Goal: Task Accomplishment & Management: Complete application form

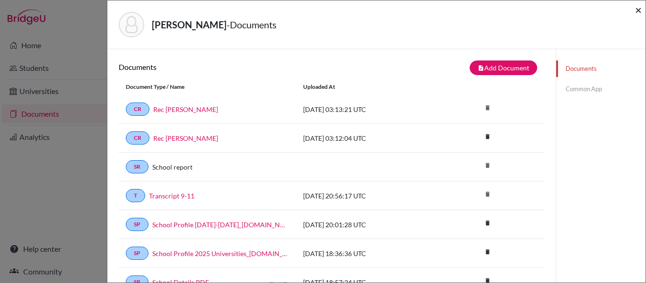
click at [638, 10] on span "×" at bounding box center [638, 10] width 7 height 14
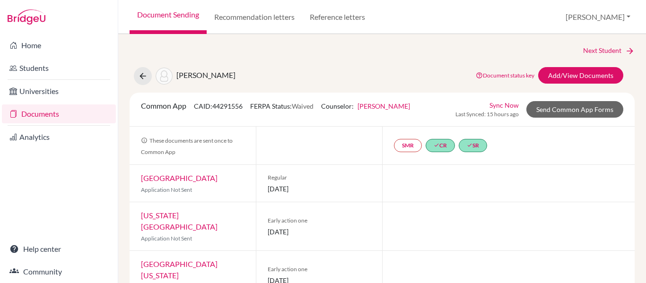
click at [35, 113] on link "Documents" at bounding box center [59, 114] width 114 height 19
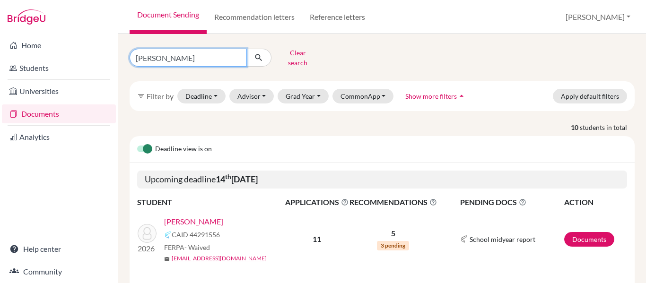
click at [173, 56] on input "garcia" at bounding box center [188, 58] width 117 height 18
type input "g"
type input "tavel"
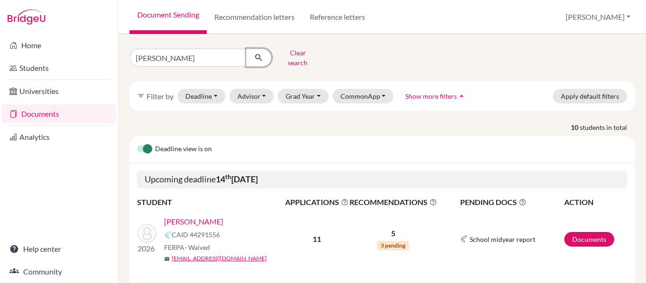
click at [256, 57] on icon "submit" at bounding box center [258, 57] width 9 height 9
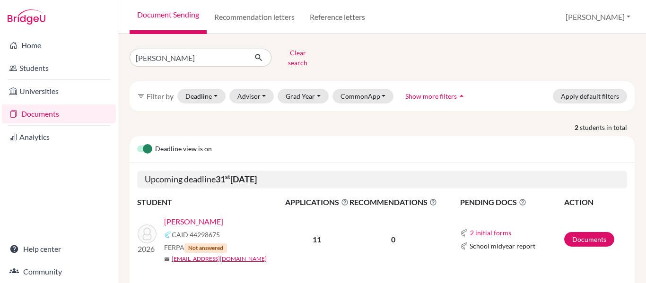
scroll to position [83, 0]
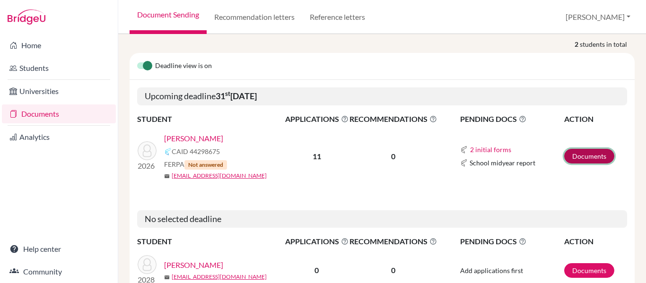
click at [592, 152] on link "Documents" at bounding box center [589, 156] width 50 height 15
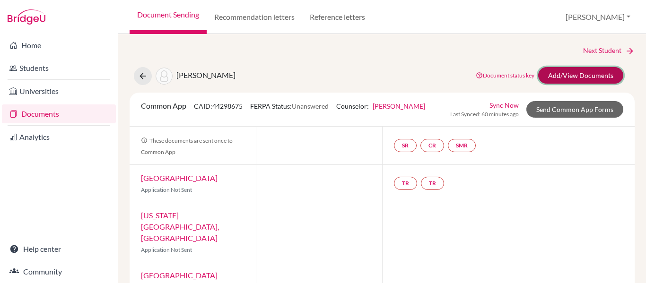
click at [608, 74] on link "Add/View Documents" at bounding box center [580, 75] width 85 height 17
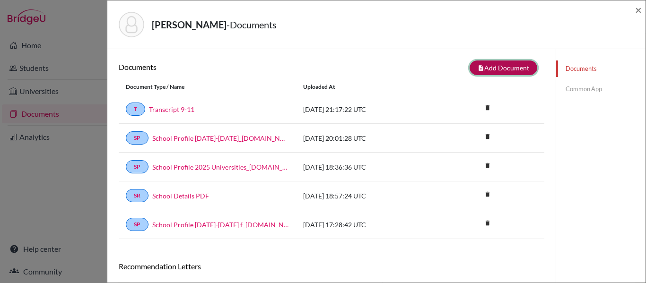
click at [514, 68] on button "note_add Add Document" at bounding box center [504, 68] width 68 height 15
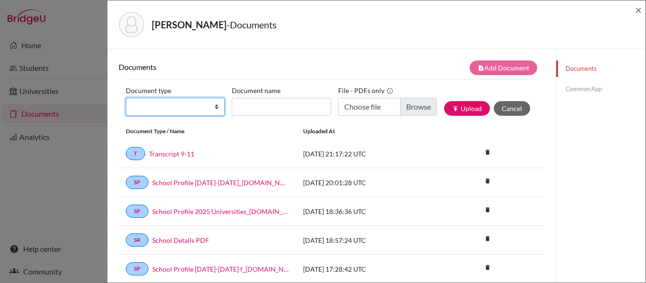
click at [184, 107] on select "Change explanation for Common App reports Counselor recommendation Internationa…" at bounding box center [175, 107] width 99 height 18
select select "4"
click at [126, 98] on select "Change explanation for Common App reports Counselor recommendation Internationa…" at bounding box center [175, 107] width 99 height 18
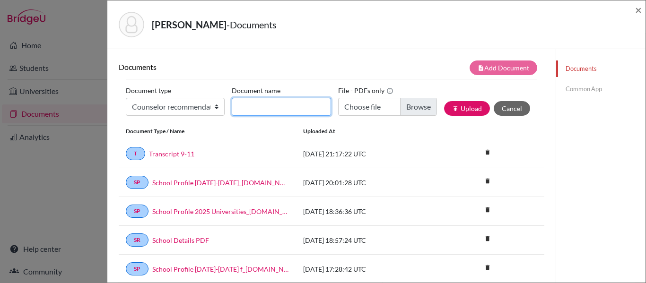
click at [263, 104] on input "Document name" at bounding box center [281, 107] width 99 height 18
type input "Rec Mr. Swanson"
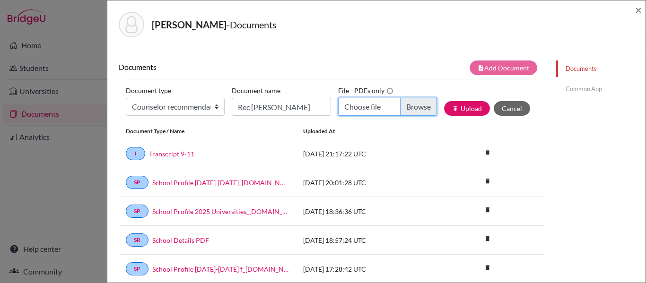
click at [415, 103] on input "Choose file" at bounding box center [387, 107] width 99 height 18
type input "C:\fakepath\ANTONIO TAVEL RECOMMENDATION.pdf"
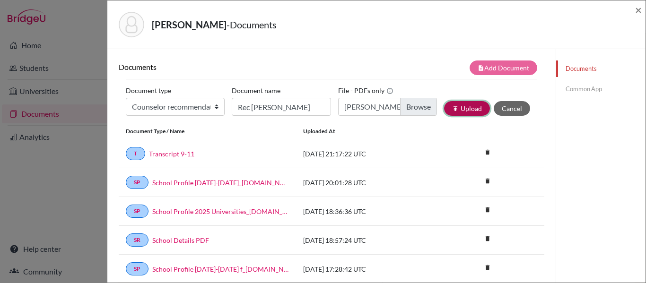
click at [467, 106] on button "publish Upload" at bounding box center [467, 108] width 46 height 15
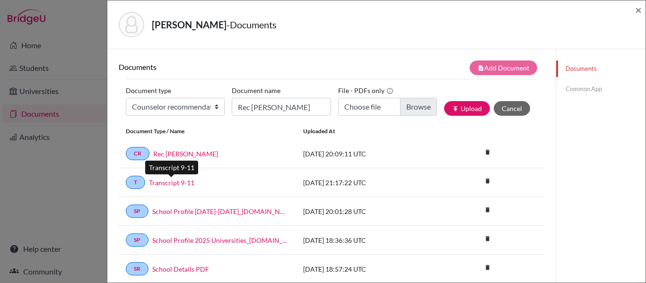
click at [184, 183] on link "Transcript 9-11" at bounding box center [171, 183] width 45 height 10
click at [576, 89] on link "Common App" at bounding box center [600, 89] width 89 height 17
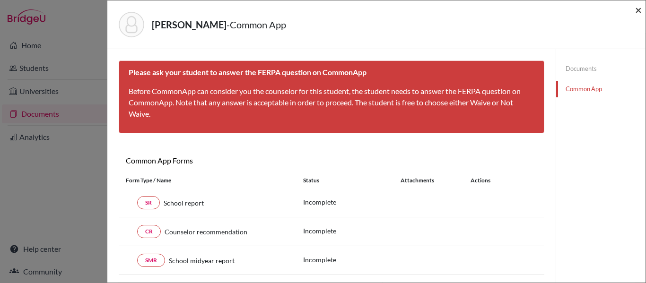
click at [637, 9] on span "×" at bounding box center [638, 10] width 7 height 14
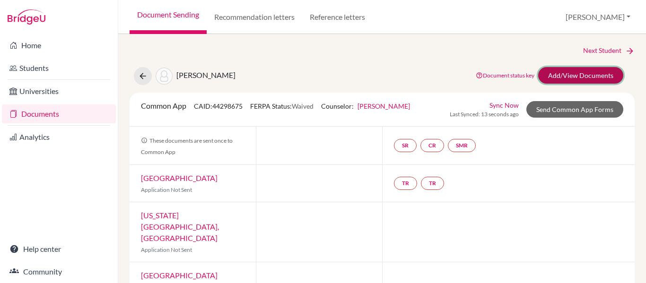
click at [570, 75] on link "Add/View Documents" at bounding box center [580, 75] width 85 height 17
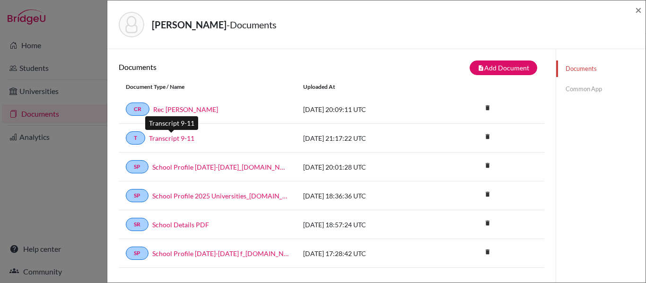
click at [164, 139] on link "Transcript 9-11" at bounding box center [171, 138] width 45 height 10
click at [570, 88] on link "Common App" at bounding box center [600, 89] width 89 height 17
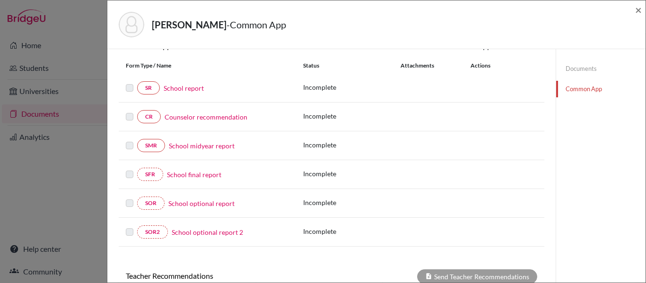
scroll to position [80, 0]
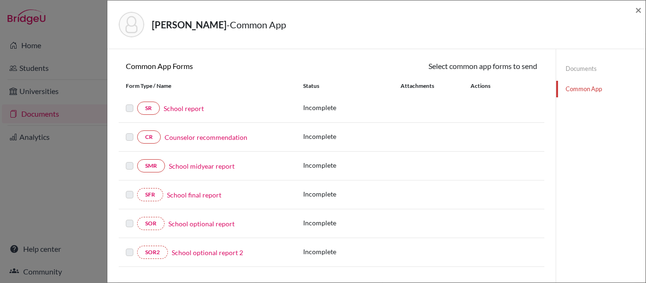
click at [569, 70] on link "Documents" at bounding box center [600, 69] width 89 height 17
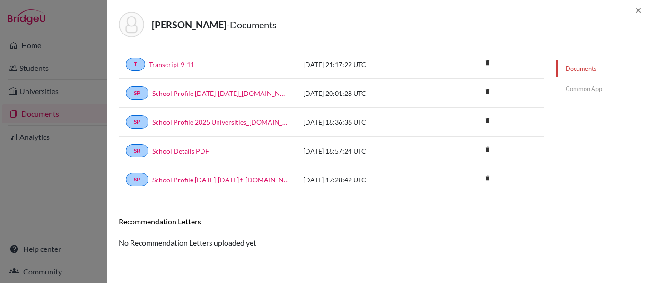
scroll to position [74, 0]
click at [172, 64] on link "Transcript 9-11" at bounding box center [171, 65] width 45 height 10
click at [570, 88] on link "Common App" at bounding box center [600, 89] width 89 height 17
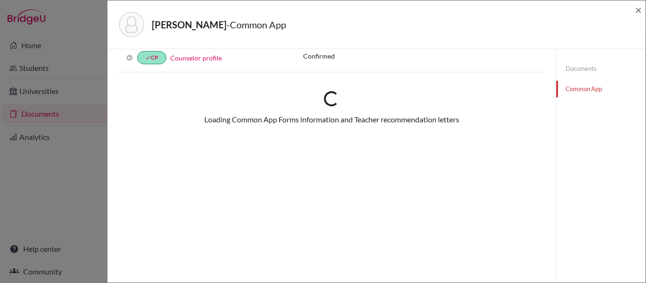
scroll to position [74, 0]
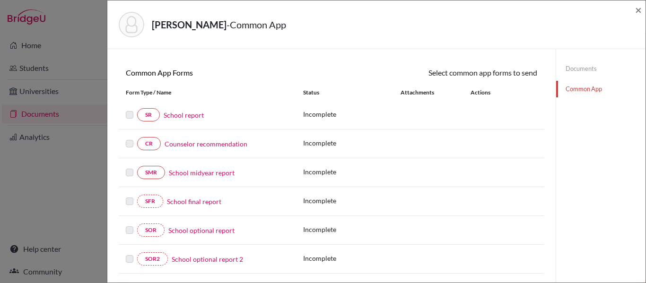
click at [181, 115] on link "School report" at bounding box center [184, 115] width 40 height 10
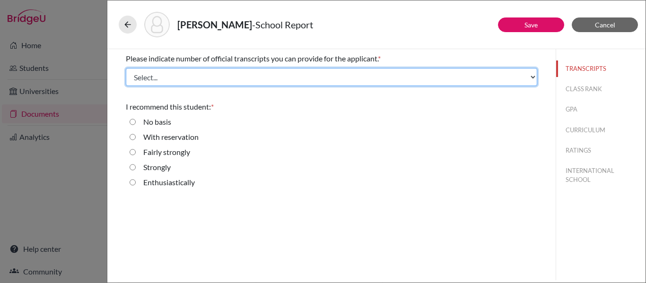
click at [288, 74] on select "Select... 1 2 3 4" at bounding box center [331, 77] width 411 height 18
select select "1"
click at [126, 68] on select "Select... 1 2 3 4" at bounding box center [331, 77] width 411 height 18
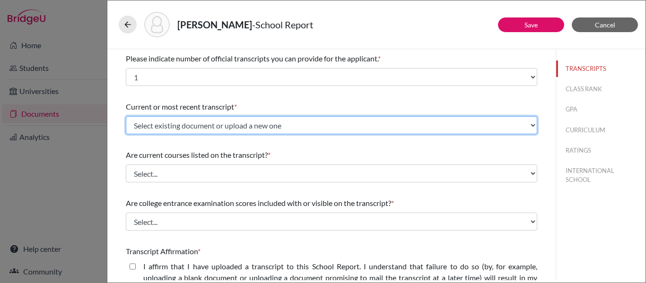
click at [292, 126] on select "Select existing document or upload a new one Transcript 9-11 Upload New File" at bounding box center [331, 125] width 411 height 18
select select "671206"
click at [126, 116] on select "Select existing document or upload a new one Transcript 9-11 Upload New File" at bounding box center [331, 125] width 411 height 18
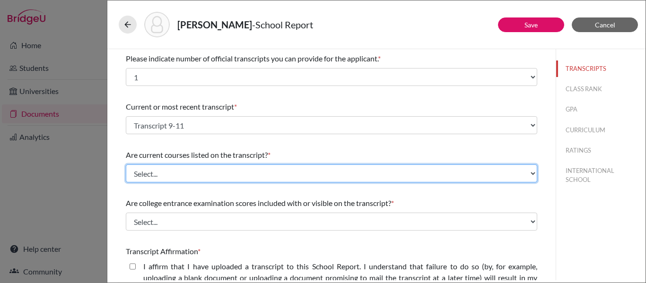
click at [245, 170] on select "Select... Yes No" at bounding box center [331, 174] width 411 height 18
select select "0"
click at [126, 165] on select "Select... Yes No" at bounding box center [331, 174] width 411 height 18
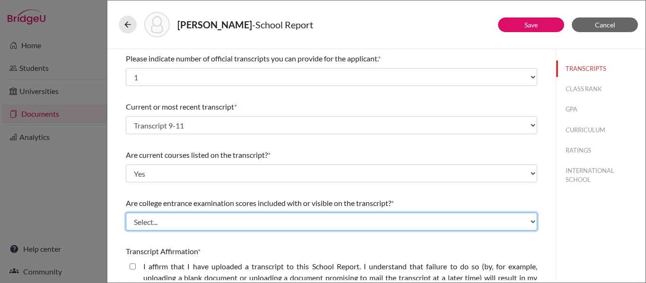
click at [207, 224] on select "Select... Yes No" at bounding box center [331, 222] width 411 height 18
select select "1"
click at [126, 213] on select "Select... Yes No" at bounding box center [331, 222] width 411 height 18
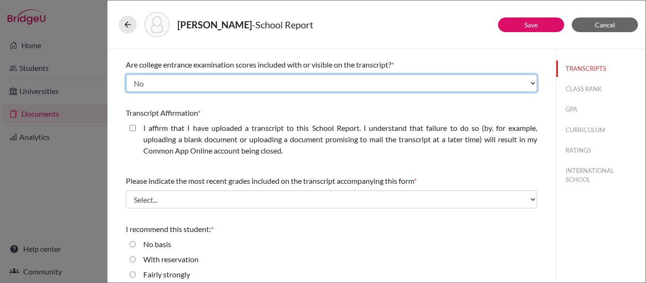
scroll to position [139, 0]
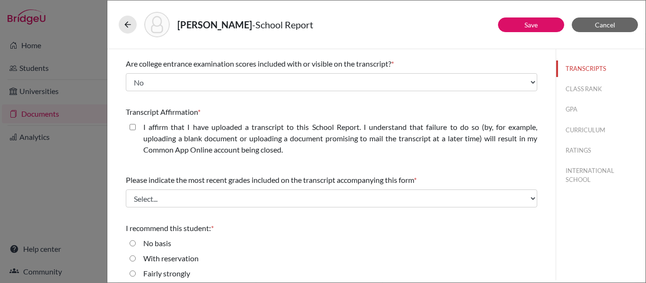
click at [134, 128] on closed\ "I affirm that I have uploaded a transcript to this School Report. I understand …" at bounding box center [133, 127] width 6 height 11
checkbox closed\ "true"
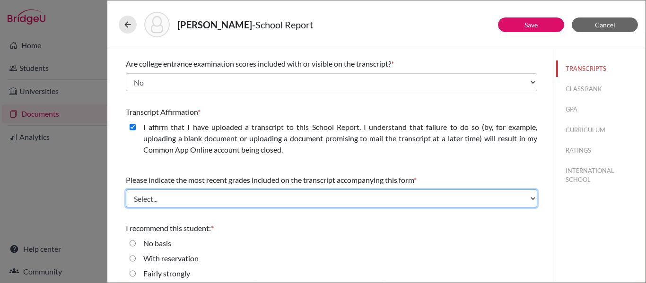
click at [197, 197] on select "Select... Final junior year grades 1st Quarter senior year grades 2nd Quarter/1…" at bounding box center [331, 199] width 411 height 18
select select "0"
click at [126, 190] on select "Select... Final junior year grades 1st Quarter senior year grades 2nd Quarter/1…" at bounding box center [331, 199] width 411 height 18
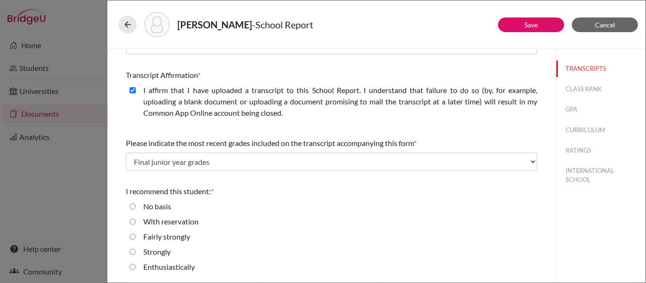
click at [133, 266] on input "Enthusiastically" at bounding box center [133, 267] width 6 height 11
radio input "true"
click at [578, 88] on button "CLASS RANK" at bounding box center [600, 89] width 89 height 17
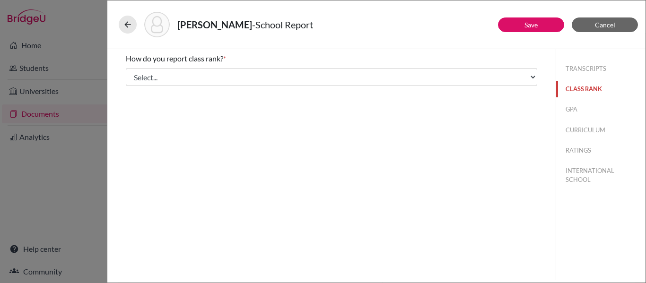
scroll to position [0, 0]
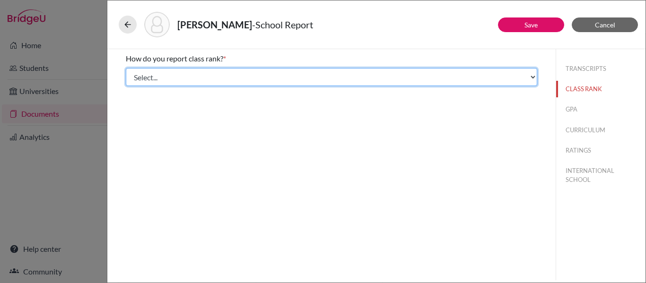
click at [488, 71] on select "Select... Exact Decile Quintile Quartile None" at bounding box center [331, 77] width 411 height 18
select select "5"
click at [126, 68] on select "Select... Exact Decile Quintile Quartile None" at bounding box center [331, 77] width 411 height 18
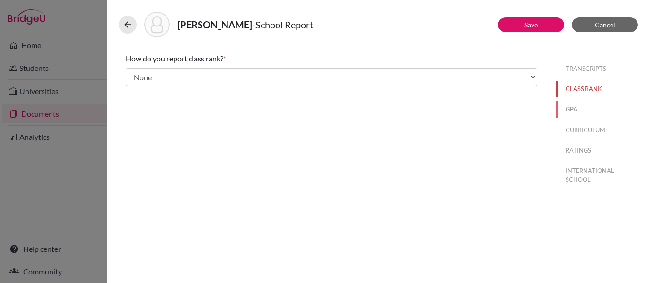
click at [573, 111] on button "GPA" at bounding box center [600, 109] width 89 height 17
click at [134, 72] on input "Yes" at bounding box center [133, 73] width 6 height 11
radio input "true"
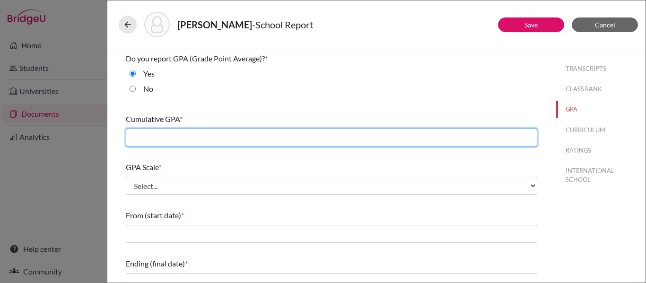
click at [167, 135] on input "text" at bounding box center [331, 138] width 411 height 18
type input "4.15"
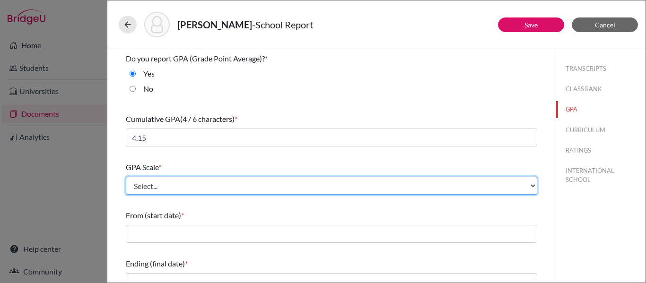
click at [145, 189] on select "Select... 4 5 6 7 8 9 10 11 12 13 14 15 16 17 18 19 20 100" at bounding box center [331, 186] width 411 height 18
select select "4"
click at [126, 177] on select "Select... 4 5 6 7 8 9 10 11 12 13 14 15 16 17 18 19 20 100" at bounding box center [331, 186] width 411 height 18
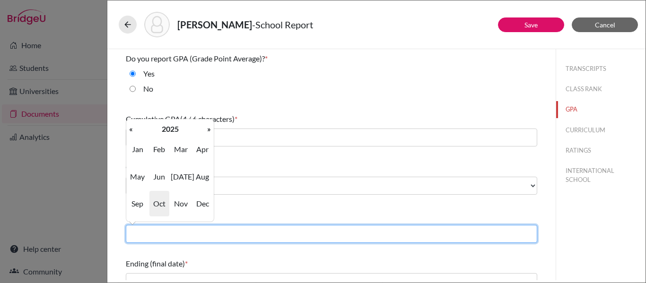
click at [151, 233] on input "text" at bounding box center [331, 234] width 411 height 18
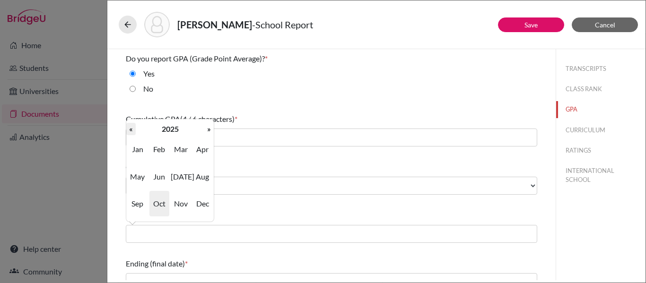
click at [131, 129] on th "«" at bounding box center [130, 129] width 9 height 12
click at [256, 156] on div "Do you report GPA (Grade Point Average)? * Yes No Cumulative GPA (4 / 6 charact…" at bounding box center [331, 250] width 411 height 403
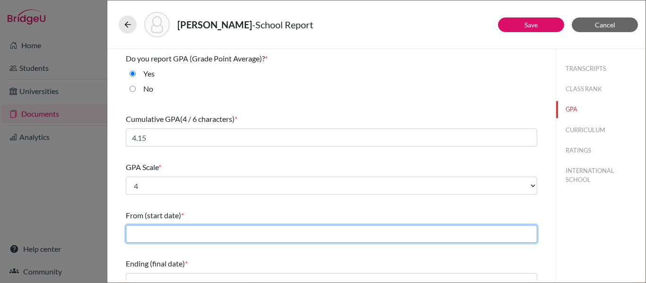
click at [153, 228] on input "text" at bounding box center [331, 234] width 411 height 18
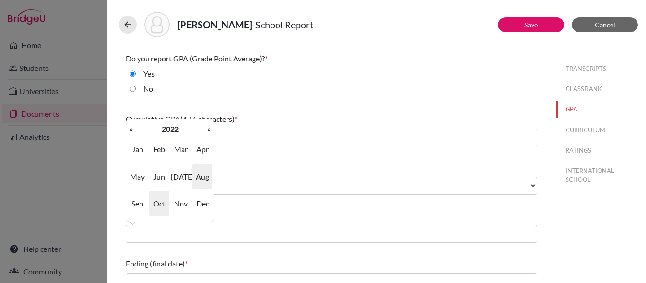
click at [205, 178] on span "Aug" at bounding box center [202, 177] width 20 height 26
type input "08/2022"
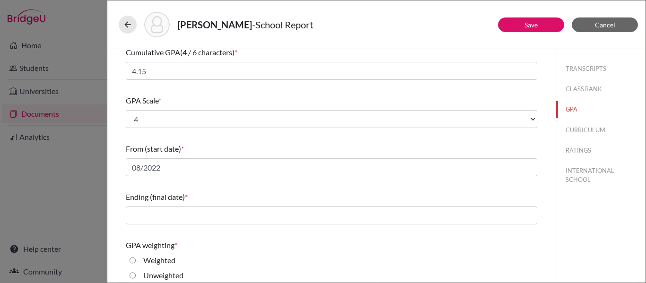
scroll to position [73, 0]
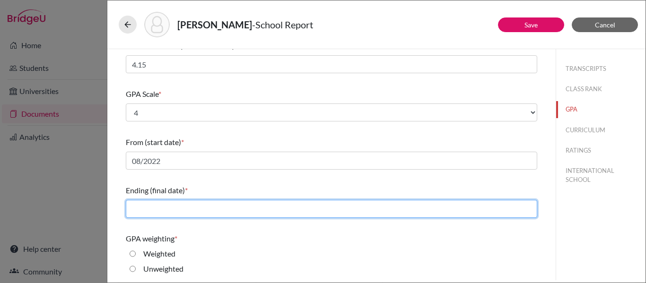
click at [174, 210] on input "text" at bounding box center [331, 209] width 411 height 18
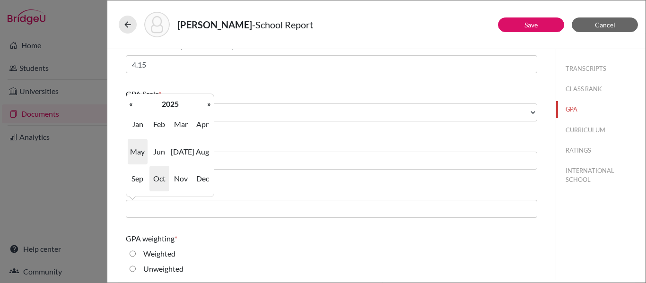
click at [135, 150] on span "May" at bounding box center [138, 152] width 20 height 26
type input "05/2025"
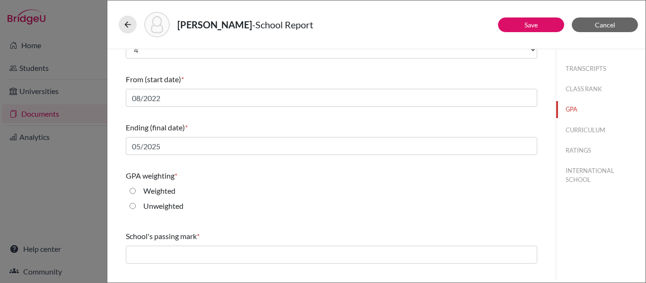
scroll to position [137, 0]
click at [131, 190] on input "Weighted" at bounding box center [133, 189] width 6 height 11
radio input "true"
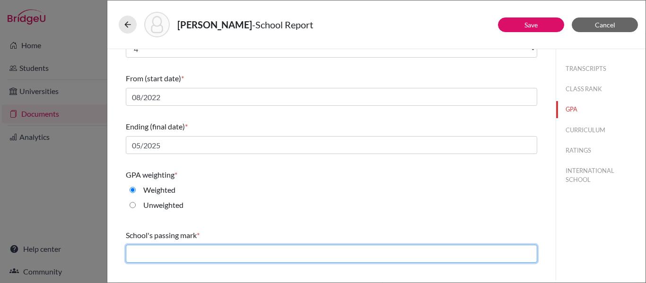
click at [151, 251] on input "text" at bounding box center [331, 254] width 411 height 18
type input "70"
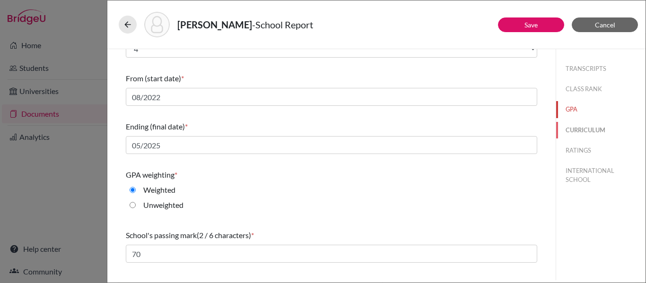
click at [584, 130] on button "CURRICULUM" at bounding box center [600, 130] width 89 height 17
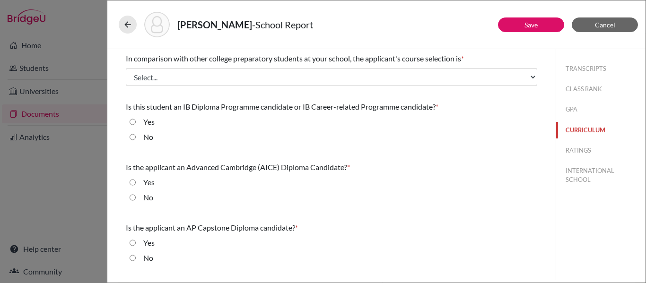
scroll to position [0, 0]
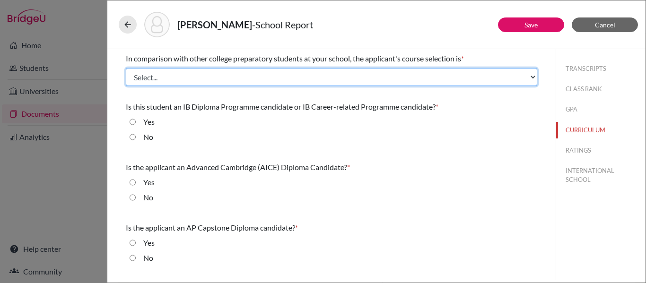
click at [345, 79] on select "Select... Less than demanding Average [PERSON_NAME] Very demanding Most demandi…" at bounding box center [331, 77] width 411 height 18
select select "4"
click at [126, 68] on select "Select... Less than demanding Average [PERSON_NAME] Very demanding Most demandi…" at bounding box center [331, 77] width 411 height 18
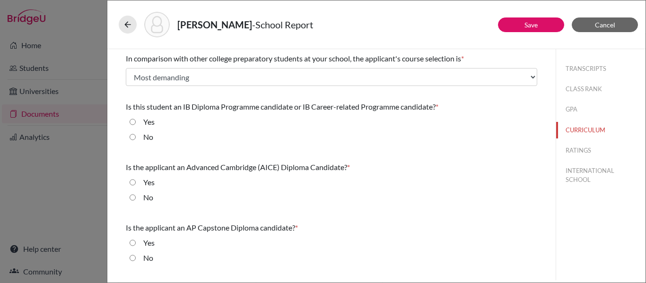
click at [132, 121] on input "Yes" at bounding box center [133, 121] width 6 height 11
radio input "true"
click at [132, 198] on input "No" at bounding box center [133, 197] width 6 height 11
radio input "true"
click at [132, 259] on input "No" at bounding box center [133, 258] width 6 height 11
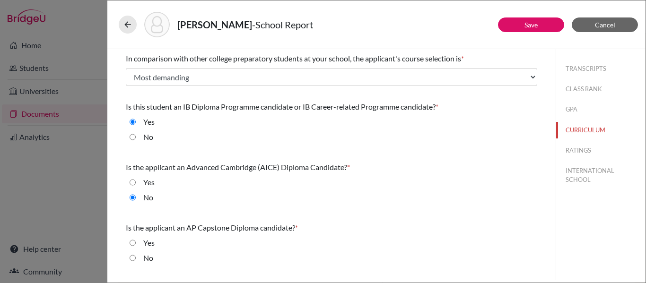
radio input "true"
click at [574, 150] on button "RATINGS" at bounding box center [600, 150] width 89 height 17
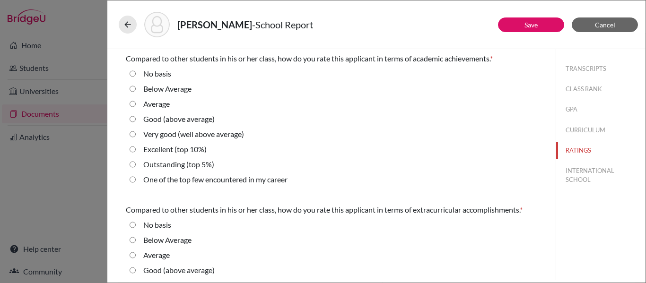
click at [134, 148] on 10\%\) "Excellent (top 10%)" at bounding box center [133, 149] width 6 height 11
radio 10\%\) "true"
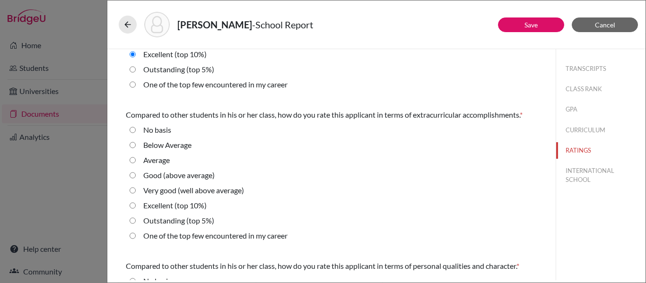
scroll to position [97, 0]
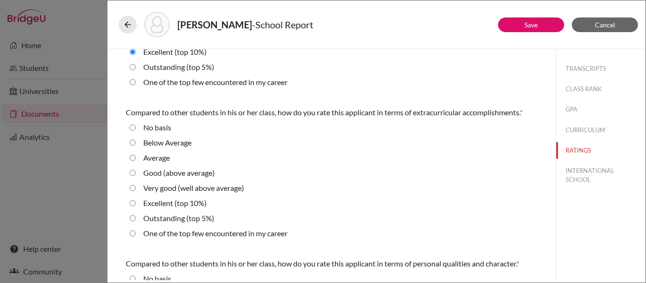
click at [132, 204] on 10\%\) "Excellent (top 10%)" at bounding box center [133, 203] width 6 height 11
radio 10\%\) "true"
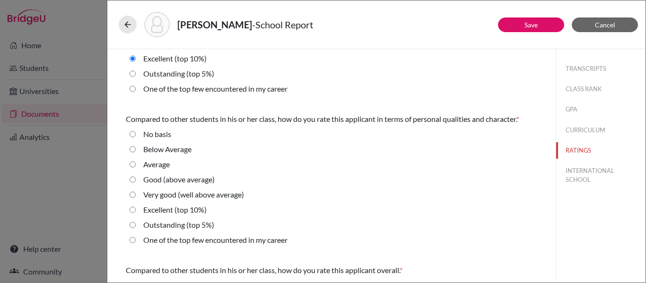
scroll to position [249, 0]
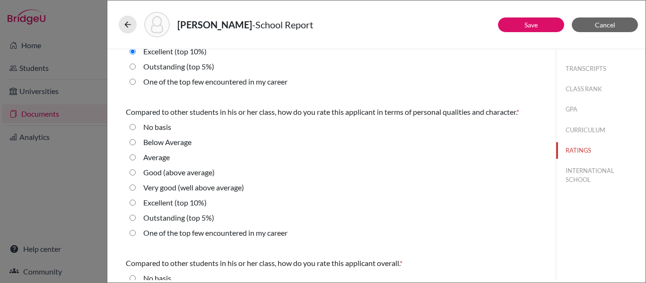
click at [132, 204] on 10\%\) "Excellent (top 10%)" at bounding box center [133, 202] width 6 height 11
radio 10\%\) "true"
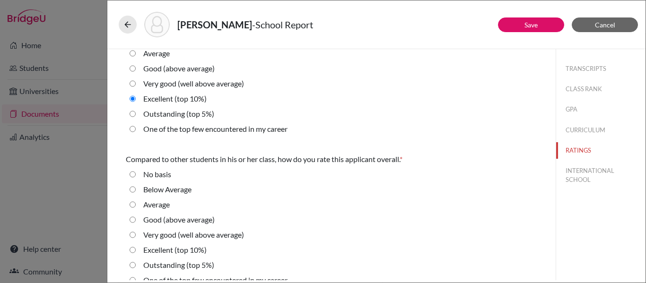
scroll to position [366, 0]
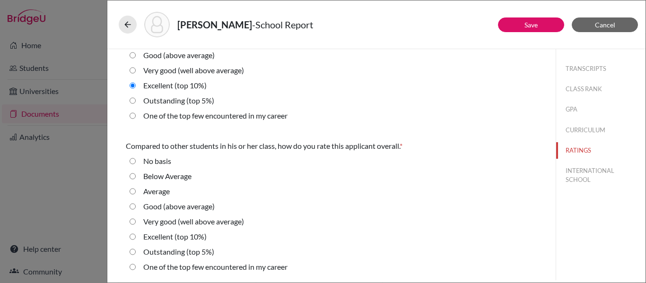
click at [135, 236] on 10\%\) "Excellent (top 10%)" at bounding box center [133, 236] width 6 height 11
radio 10\%\) "true"
click at [577, 169] on button "INTERNATIONAL SCHOOL" at bounding box center [600, 176] width 89 height 26
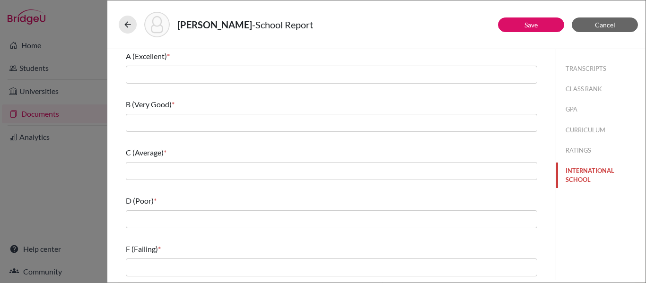
scroll to position [0, 0]
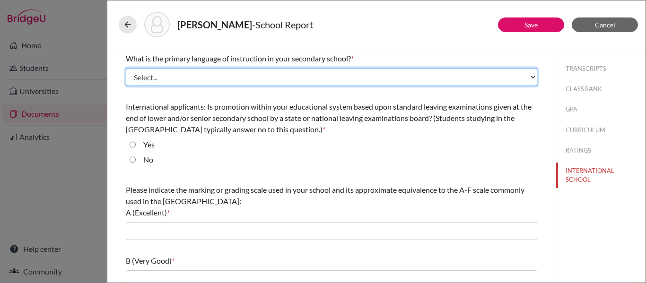
click at [512, 71] on select "Select... Albanian Arabic Armenian Assamese Azerbaijani Belarusian Bengali Bulg…" at bounding box center [331, 77] width 411 height 18
select select "14"
click at [126, 68] on select "Select... Albanian Arabic Armenian Assamese Azerbaijani Belarusian Bengali Bulg…" at bounding box center [331, 77] width 411 height 18
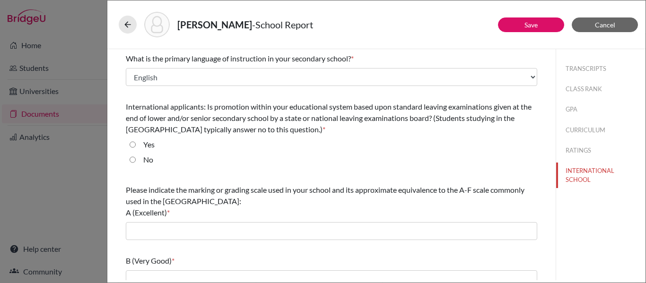
click at [133, 159] on input "No" at bounding box center [133, 159] width 6 height 11
radio input "true"
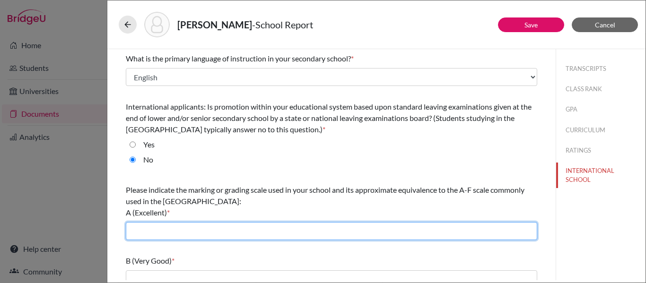
click at [178, 239] on input "text" at bounding box center [331, 231] width 411 height 18
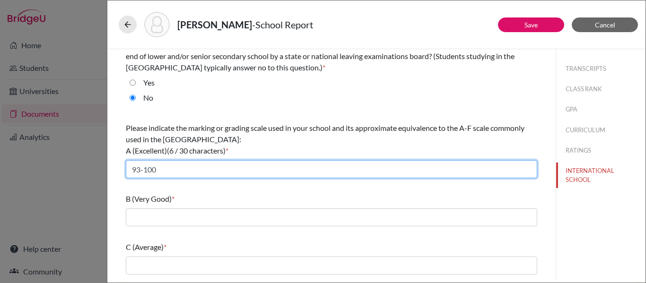
scroll to position [61, 0]
type input "93-100"
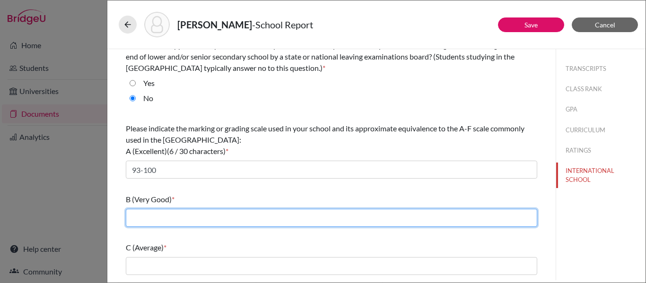
click at [162, 210] on input "text" at bounding box center [331, 218] width 411 height 18
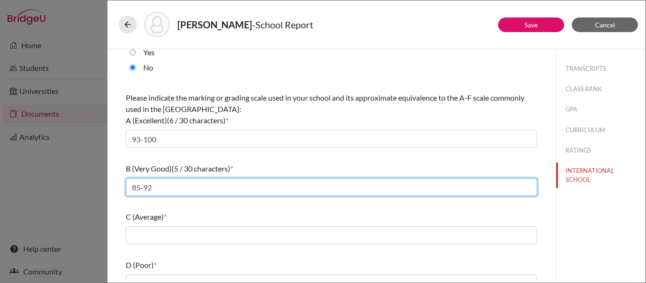
scroll to position [93, 0]
type input "85-92"
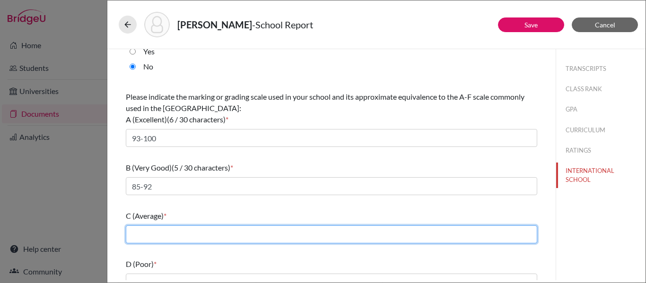
click at [137, 233] on input "text" at bounding box center [331, 235] width 411 height 18
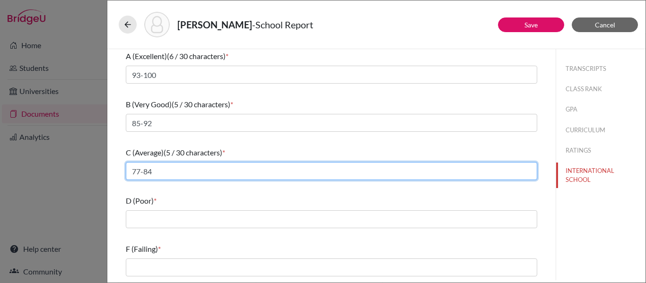
type input "77-84"
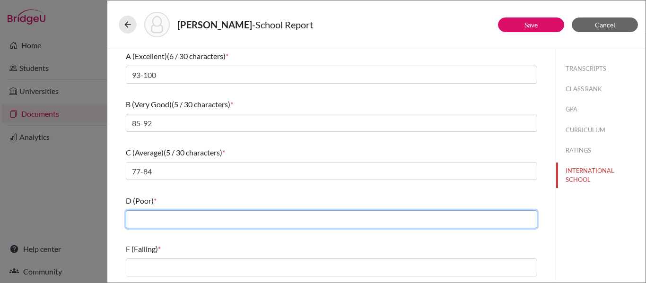
click at [140, 221] on input "text" at bounding box center [331, 219] width 411 height 18
type input "70-76"
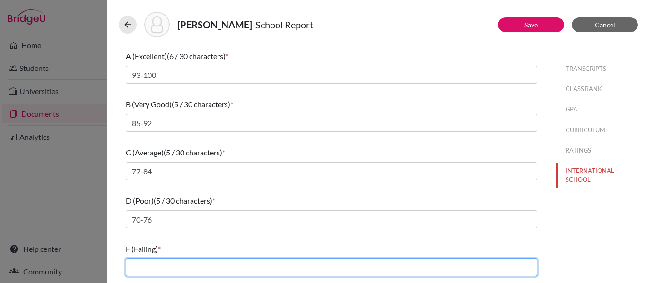
click at [134, 263] on input "text" at bounding box center [331, 268] width 411 height 18
type input "0-69"
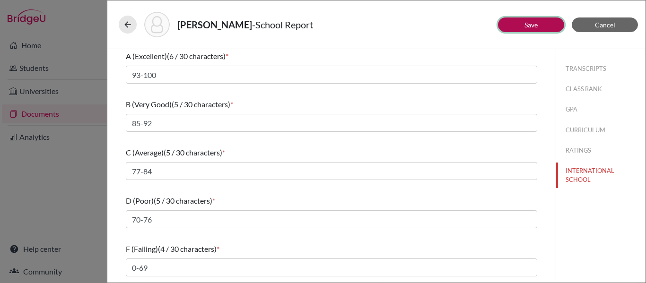
click at [548, 24] on button "Save" at bounding box center [531, 24] width 66 height 15
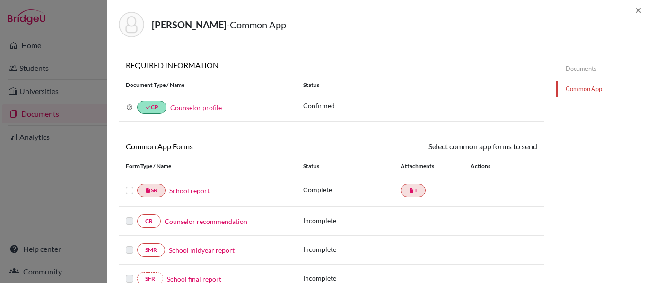
click at [130, 185] on label at bounding box center [130, 185] width 8 height 0
click at [0, 0] on input "checkbox" at bounding box center [0, 0] width 0 height 0
click at [526, 148] on link "Send" at bounding box center [517, 148] width 39 height 15
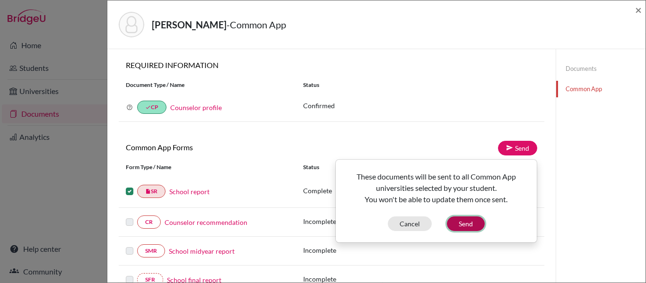
click at [470, 224] on button "Send" at bounding box center [466, 224] width 38 height 15
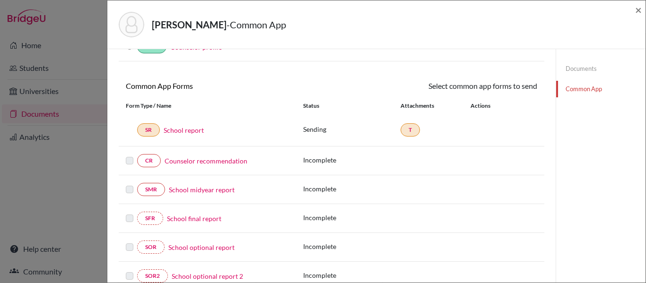
scroll to position [61, 0]
click at [225, 162] on link "Counselor recommendation" at bounding box center [206, 161] width 83 height 10
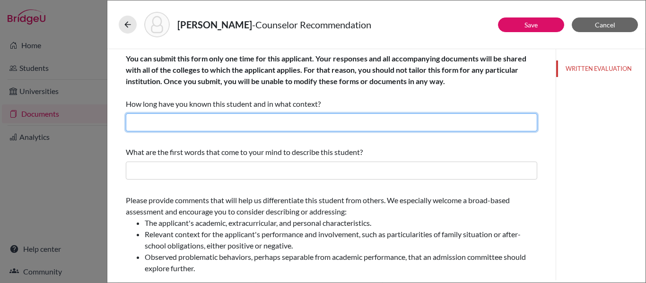
click at [229, 120] on input "text" at bounding box center [331, 122] width 411 height 18
type input "Four years as his counselor"
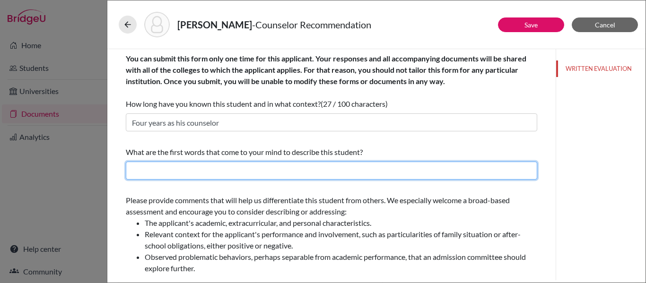
click at [223, 176] on input "text" at bounding box center [331, 171] width 411 height 18
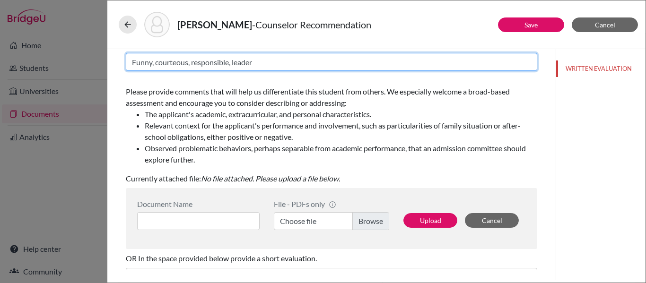
scroll to position [109, 0]
type input "Funny, courteous, responsible, leader"
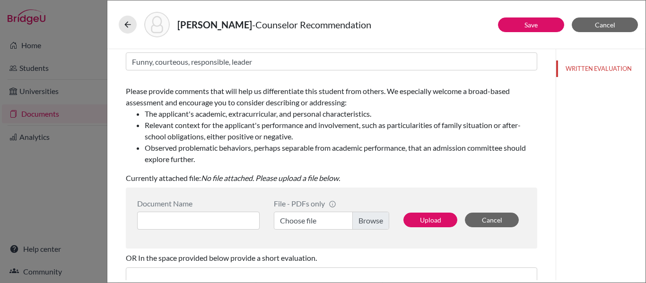
click at [362, 223] on label "Choose file" at bounding box center [331, 221] width 115 height 18
click at [362, 223] on input "Choose file" at bounding box center [331, 221] width 115 height 18
click at [237, 220] on input at bounding box center [198, 221] width 122 height 18
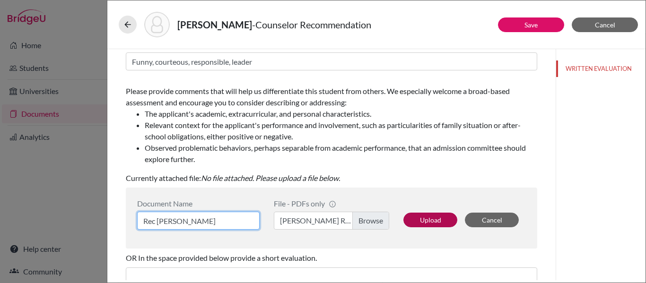
type input "Rec Mr. Swanson"
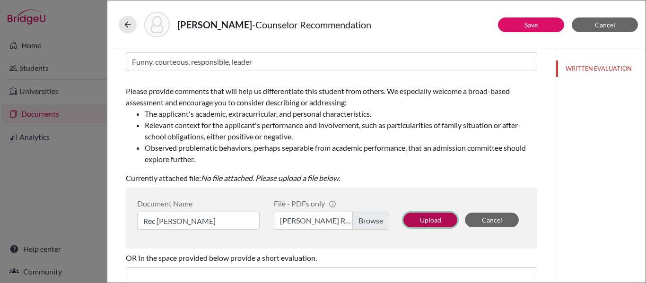
click at [440, 219] on button "Upload" at bounding box center [430, 220] width 54 height 15
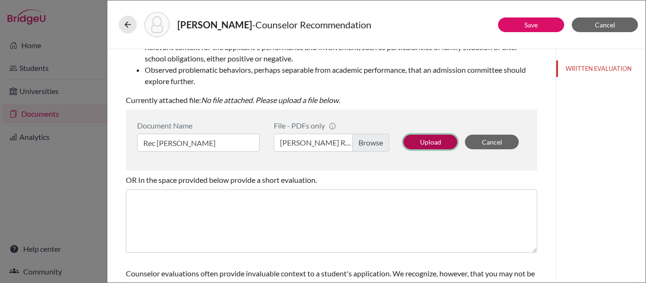
scroll to position [192, 0]
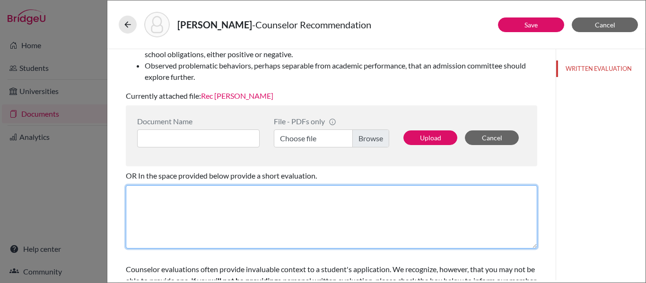
click at [183, 218] on textarea at bounding box center [331, 216] width 411 height 63
type textarea "T"
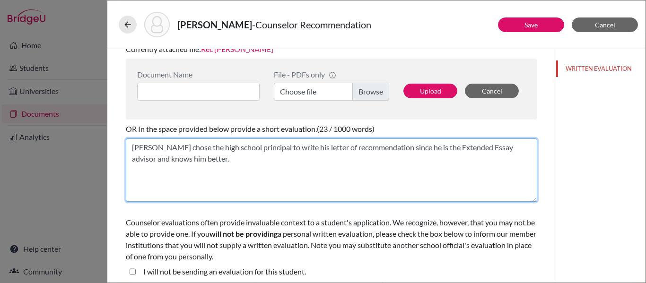
scroll to position [243, 0]
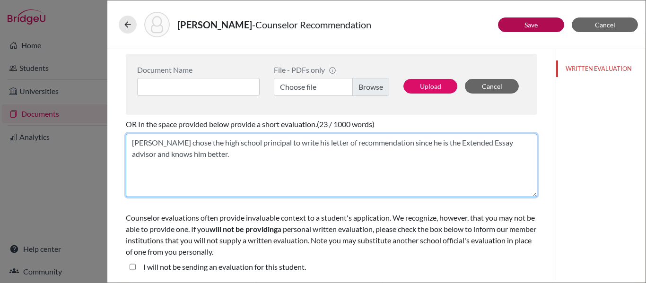
type textarea "Antonio chose the high school principal to write his letter of recommendation s…"
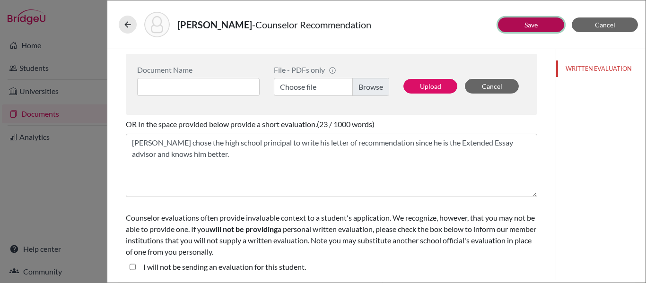
click at [538, 24] on link "Save" at bounding box center [530, 25] width 13 height 8
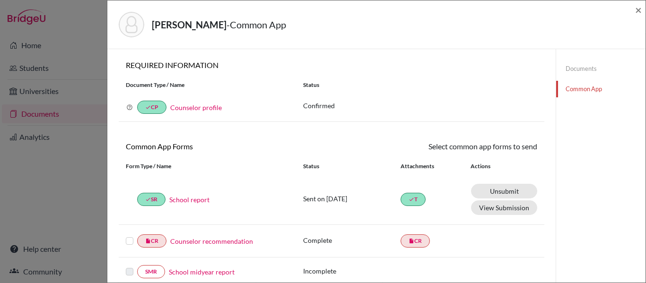
click at [129, 235] on label at bounding box center [130, 235] width 8 height 0
click at [0, 0] on input "checkbox" at bounding box center [0, 0] width 0 height 0
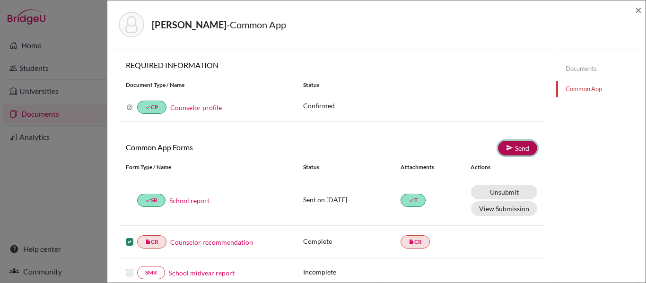
click at [518, 146] on link "Send" at bounding box center [517, 148] width 39 height 15
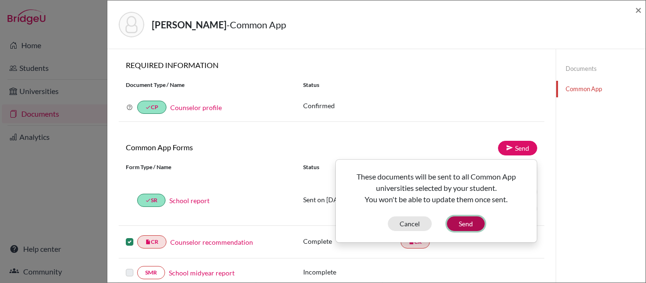
click at [470, 225] on button "Send" at bounding box center [466, 224] width 38 height 15
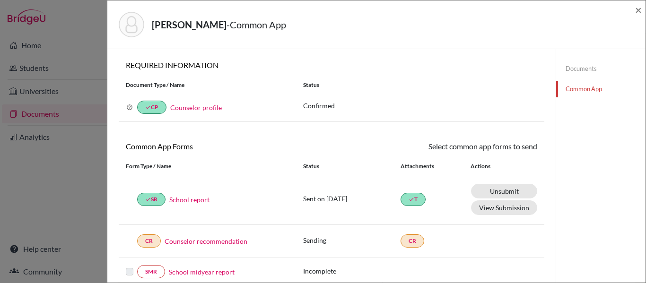
click at [576, 70] on link "Documents" at bounding box center [600, 69] width 89 height 17
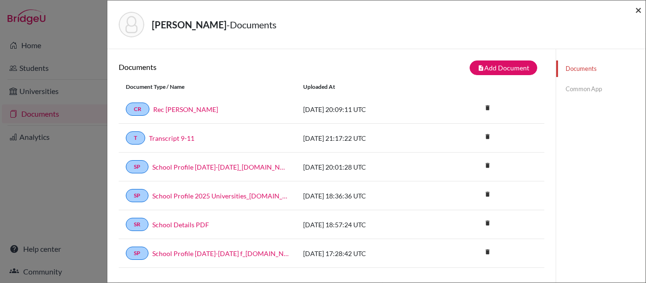
click at [637, 8] on span "×" at bounding box center [638, 10] width 7 height 14
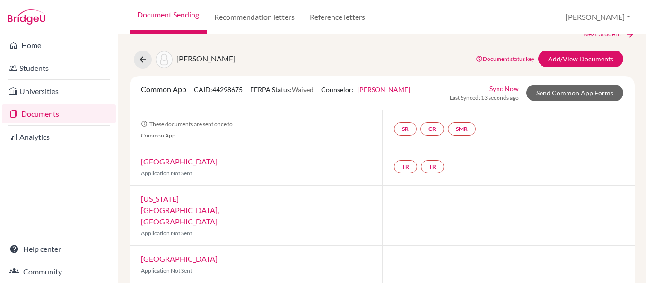
scroll to position [16, 0]
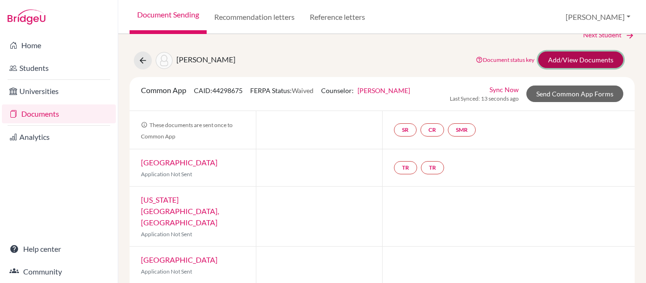
click at [569, 61] on link "Add/View Documents" at bounding box center [580, 60] width 85 height 17
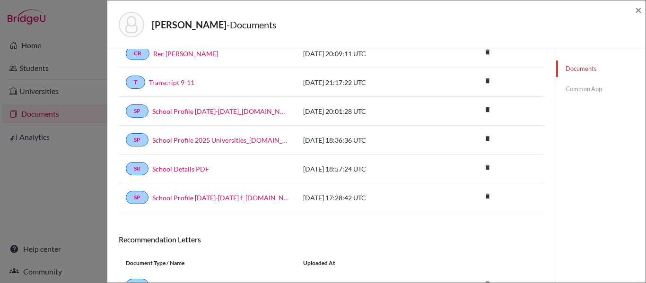
scroll to position [107, 0]
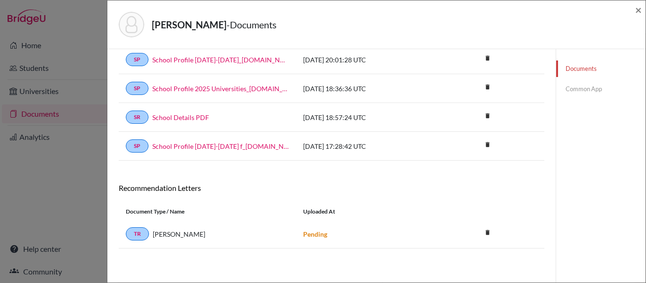
click at [302, 170] on div "Documents note_add Add Document Document type Change explanation for Common App…" at bounding box center [332, 101] width 426 height 296
click at [638, 9] on span "×" at bounding box center [638, 10] width 7 height 14
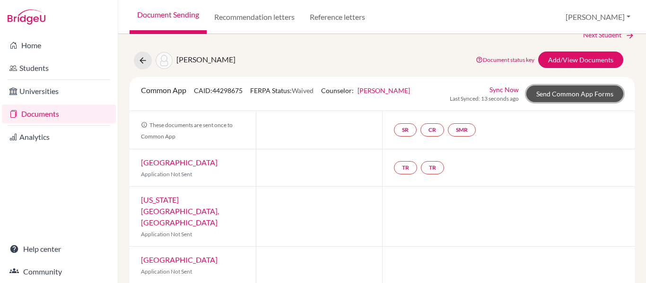
click at [569, 95] on link "Send Common App Forms" at bounding box center [574, 94] width 97 height 17
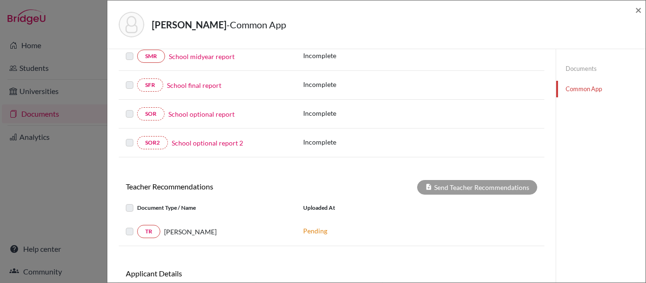
scroll to position [223, 0]
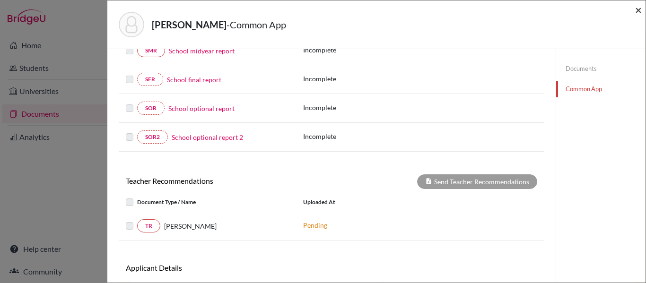
click at [639, 12] on span "×" at bounding box center [638, 10] width 7 height 14
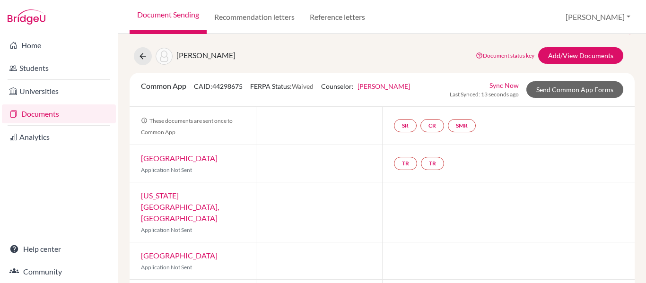
scroll to position [15, 0]
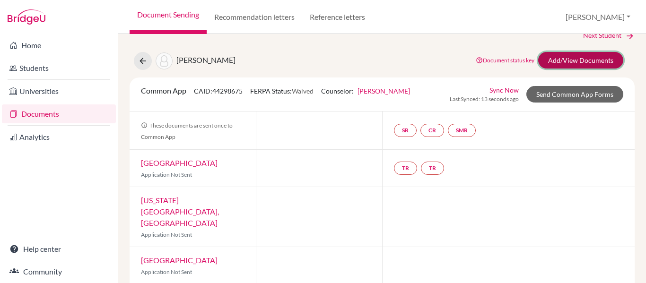
click at [600, 60] on link "Add/View Documents" at bounding box center [580, 60] width 85 height 17
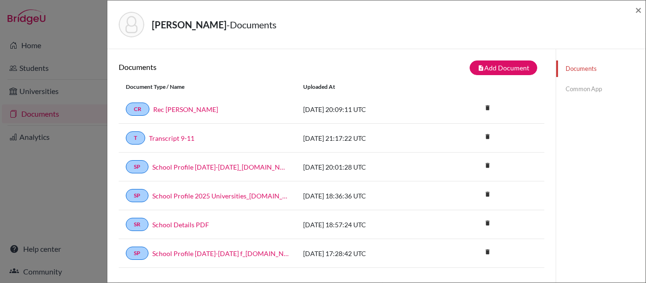
click at [580, 89] on link "Common App" at bounding box center [600, 89] width 89 height 17
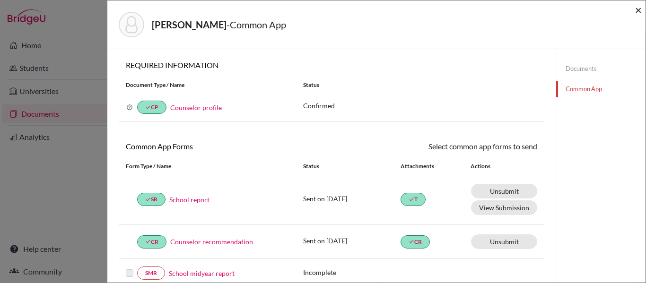
click at [639, 10] on span "×" at bounding box center [638, 10] width 7 height 14
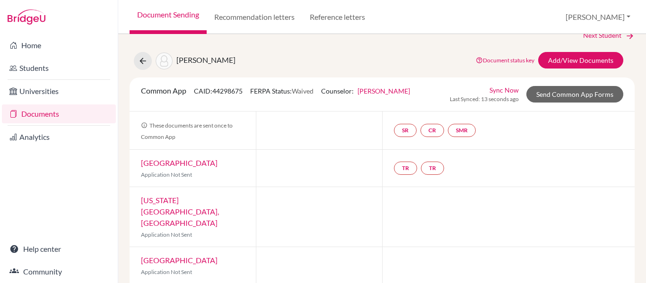
click at [35, 19] on img at bounding box center [27, 16] width 38 height 15
click at [25, 16] on img at bounding box center [27, 16] width 38 height 15
click at [29, 19] on img at bounding box center [27, 16] width 38 height 15
click at [39, 13] on img at bounding box center [27, 16] width 38 height 15
click at [32, 20] on img at bounding box center [27, 16] width 38 height 15
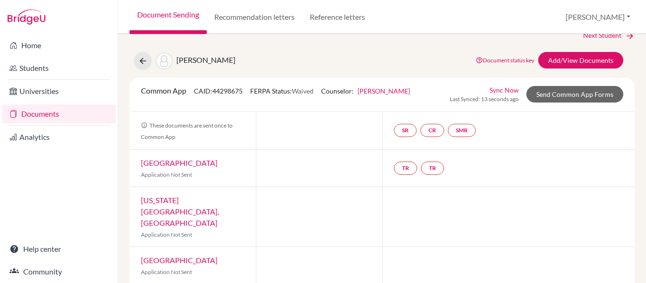
click at [32, 20] on img at bounding box center [27, 16] width 38 height 15
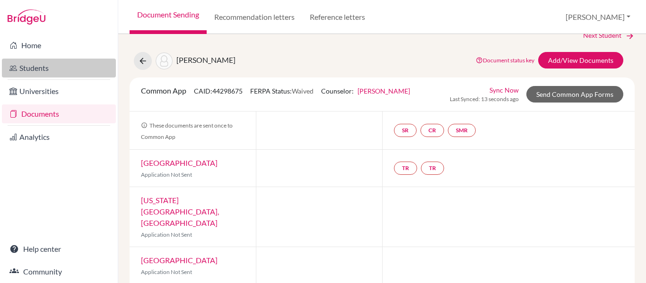
click at [40, 70] on link "Students" at bounding box center [59, 68] width 114 height 19
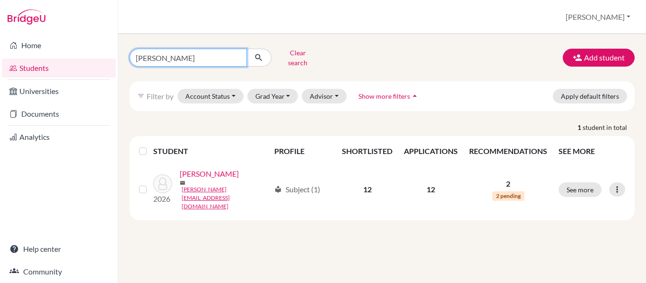
click at [186, 52] on input "[PERSON_NAME]" at bounding box center [188, 58] width 117 height 18
type input "f"
type input "[PERSON_NAME]"
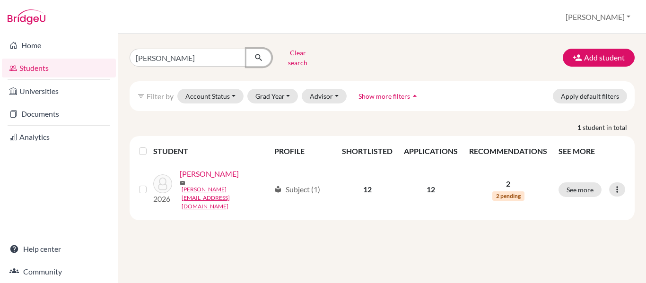
click at [264, 54] on button "submit" at bounding box center [258, 58] width 25 height 18
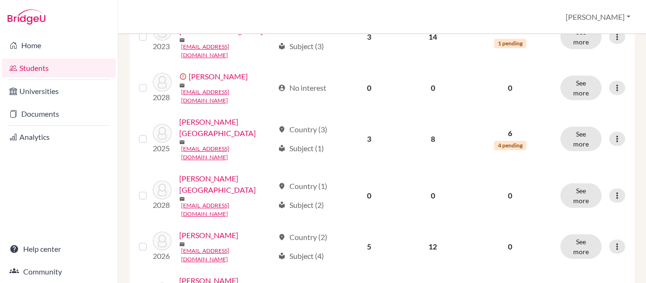
scroll to position [320, 0]
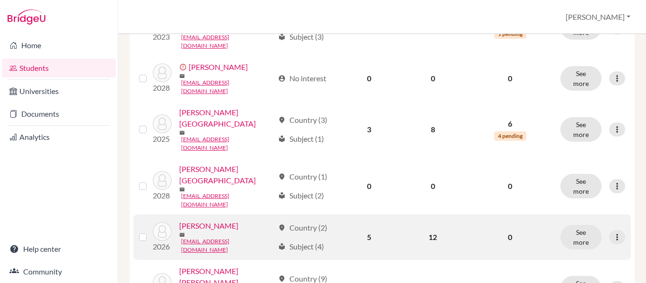
click at [201, 220] on link "[PERSON_NAME]" at bounding box center [208, 225] width 59 height 11
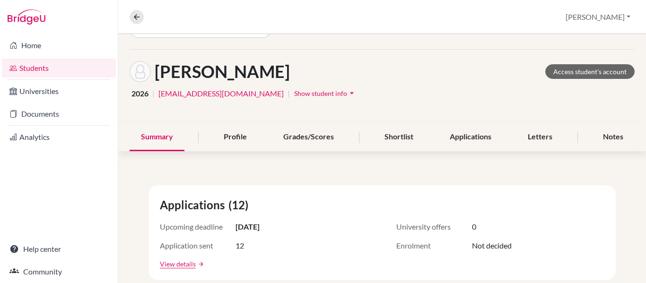
scroll to position [13, 0]
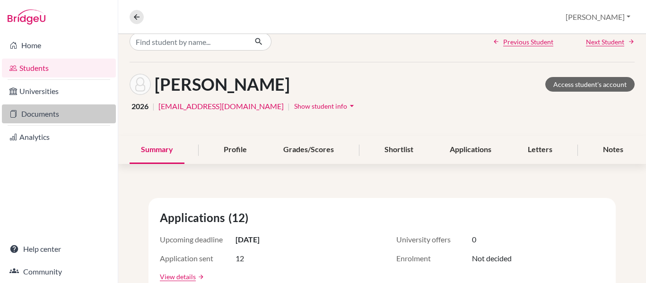
click at [35, 119] on link "Documents" at bounding box center [59, 114] width 114 height 19
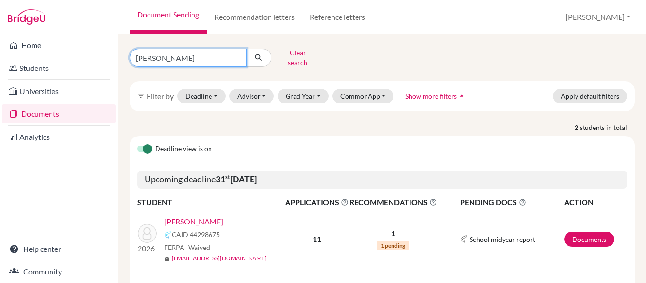
click at [170, 52] on input "[PERSON_NAME]" at bounding box center [188, 58] width 117 height 18
type input "t"
type input "mejjia"
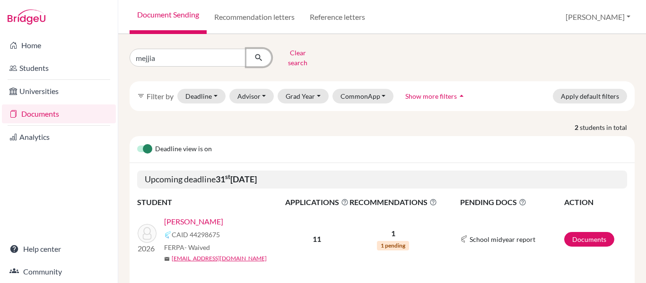
click at [259, 59] on icon "submit" at bounding box center [258, 57] width 9 height 9
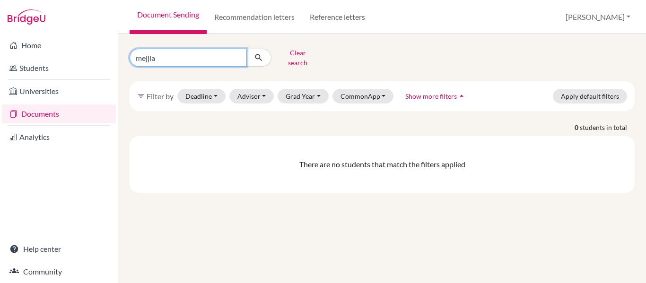
click at [148, 57] on input "mejjia" at bounding box center [188, 58] width 117 height 18
type input "mejia"
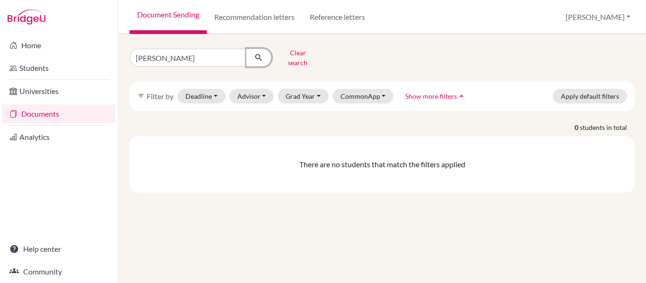
click at [255, 55] on icon "submit" at bounding box center [258, 57] width 9 height 9
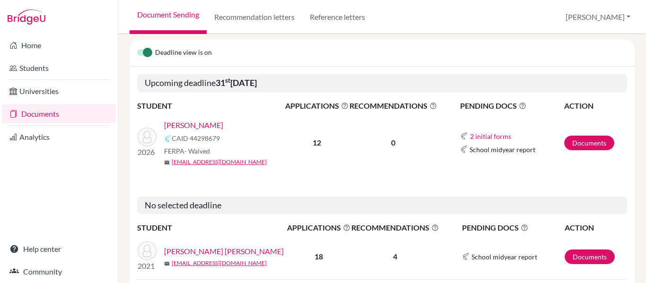
scroll to position [102, 0]
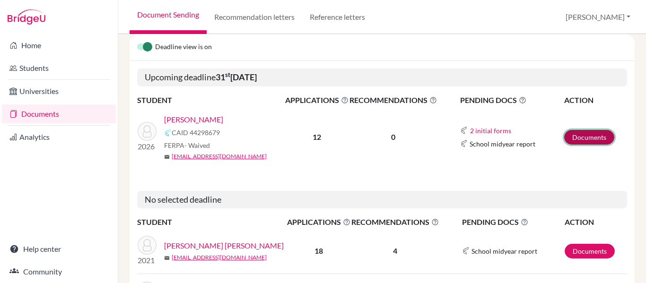
click at [589, 130] on link "Documents" at bounding box center [589, 137] width 50 height 15
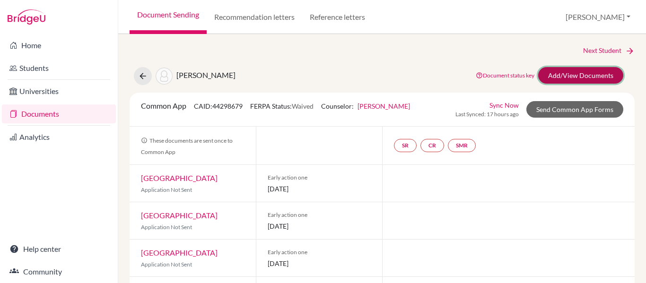
click at [567, 77] on link "Add/View Documents" at bounding box center [580, 75] width 85 height 17
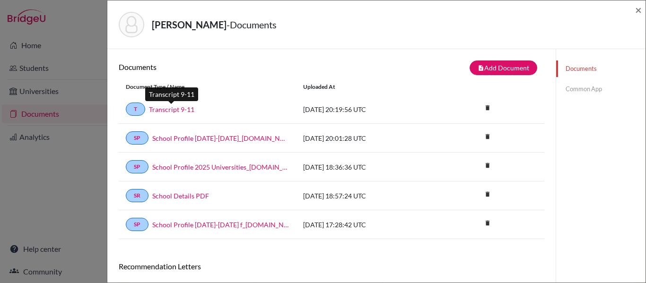
click at [169, 109] on link "Transcript 9-11" at bounding box center [171, 110] width 45 height 10
click at [582, 91] on link "Common App" at bounding box center [600, 89] width 89 height 17
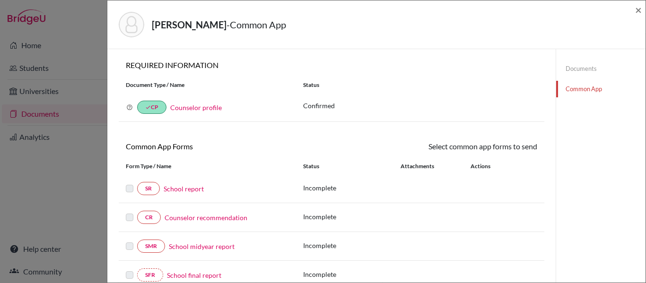
click at [194, 190] on link "School report" at bounding box center [184, 189] width 40 height 10
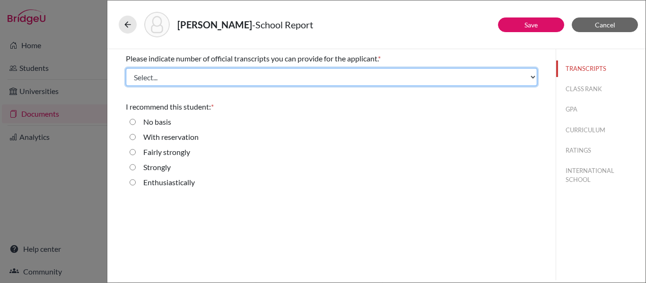
click at [278, 78] on select "Select... 1 2 3 4" at bounding box center [331, 77] width 411 height 18
select select "1"
click at [126, 68] on select "Select... 1 2 3 4" at bounding box center [331, 77] width 411 height 18
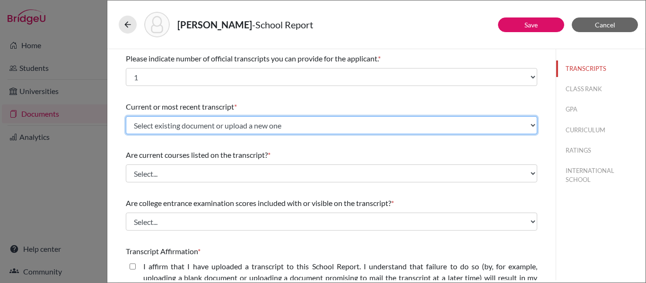
click at [228, 131] on select "Select existing document or upload a new one Transcript 9-11 Upload New File" at bounding box center [331, 125] width 411 height 18
select select "670441"
click at [126, 116] on select "Select existing document or upload a new one Transcript 9-11 Upload New File" at bounding box center [331, 125] width 411 height 18
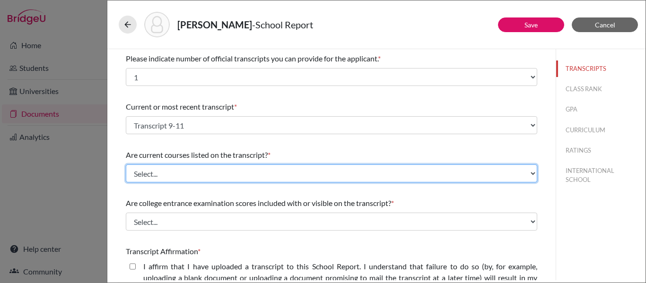
click at [222, 172] on select "Select... Yes No" at bounding box center [331, 174] width 411 height 18
select select "0"
click at [126, 165] on select "Select... Yes No" at bounding box center [331, 174] width 411 height 18
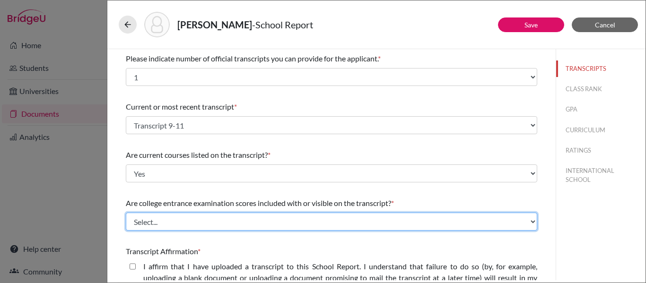
click at [214, 223] on select "Select... Yes No" at bounding box center [331, 222] width 411 height 18
select select "1"
click at [126, 213] on select "Select... Yes No" at bounding box center [331, 222] width 411 height 18
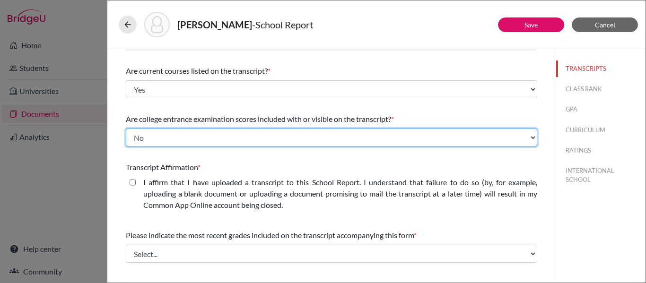
scroll to position [93, 0]
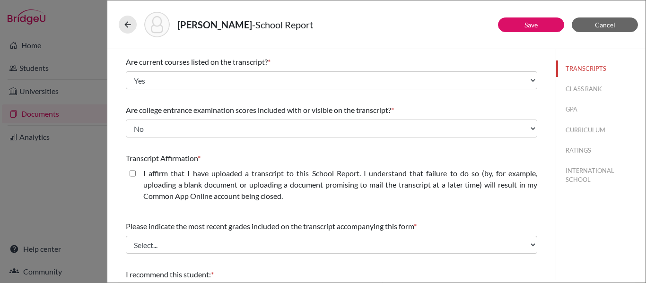
click at [131, 179] on div "I affirm that I have uploaded a transcript to this School Report. I understand …" at bounding box center [331, 187] width 411 height 38
click at [133, 172] on closed\ "I affirm that I have uploaded a transcript to this School Report. I understand …" at bounding box center [133, 173] width 6 height 11
checkbox closed\ "true"
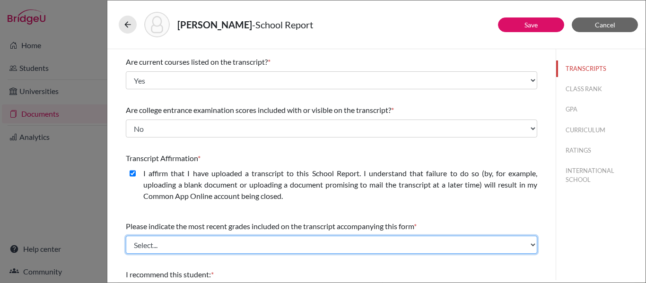
click at [190, 247] on select "Select... Final junior year grades 1st Quarter senior year grades 2nd Quarter/1…" at bounding box center [331, 245] width 411 height 18
select select "0"
click at [126, 236] on select "Select... Final junior year grades 1st Quarter senior year grades 2nd Quarter/1…" at bounding box center [331, 245] width 411 height 18
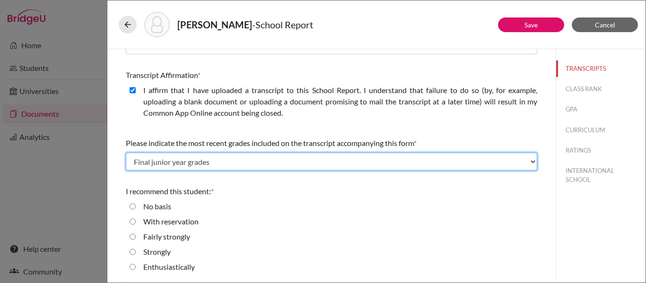
scroll to position [176, 0]
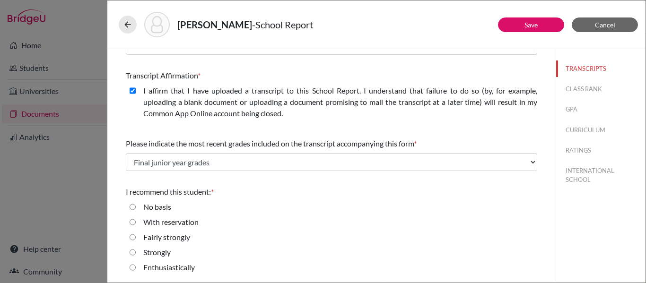
click at [132, 270] on input "Enthusiastically" at bounding box center [133, 267] width 6 height 11
radio input "true"
click at [596, 91] on button "CLASS RANK" at bounding box center [600, 89] width 89 height 17
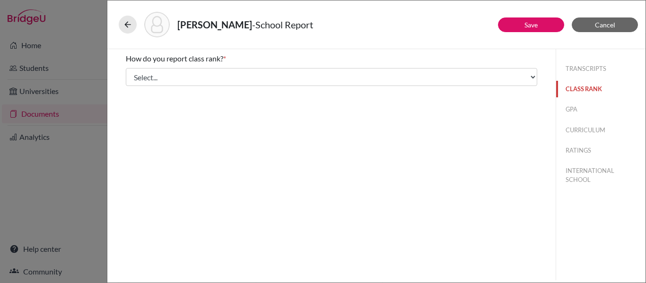
scroll to position [0, 0]
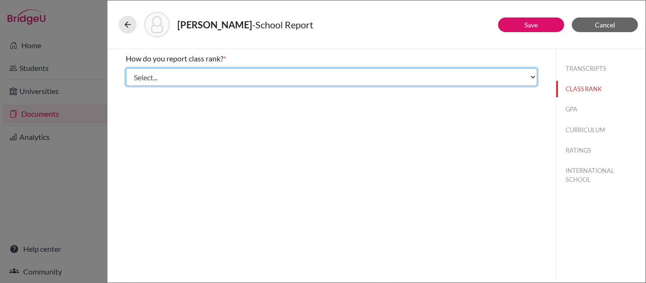
click at [389, 83] on select "Select... Exact Decile Quintile Quartile None" at bounding box center [331, 77] width 411 height 18
select select "5"
click at [126, 68] on select "Select... Exact Decile Quintile Quartile None" at bounding box center [331, 77] width 411 height 18
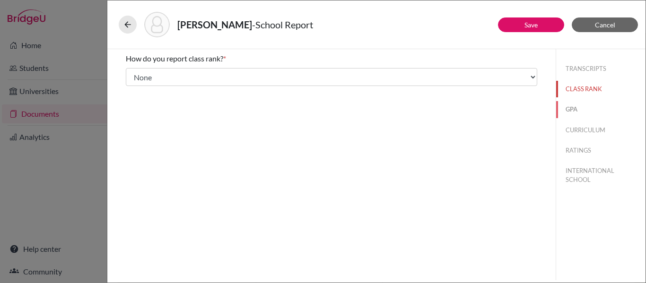
click at [573, 105] on button "GPA" at bounding box center [600, 109] width 89 height 17
click at [131, 74] on input "Yes" at bounding box center [133, 73] width 6 height 11
radio input "true"
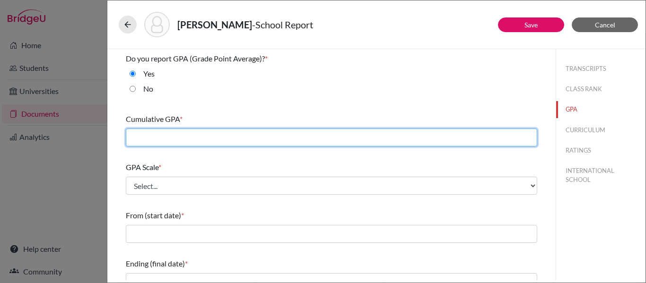
click at [222, 138] on input "text" at bounding box center [331, 138] width 411 height 18
type input "3.98"
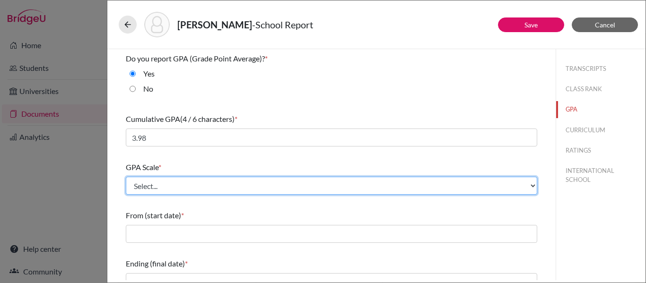
click at [199, 186] on select "Select... 4 5 6 7 8 9 10 11 12 13 14 15 16 17 18 19 20 100" at bounding box center [331, 186] width 411 height 18
select select "4"
click at [126, 177] on select "Select... 4 5 6 7 8 9 10 11 12 13 14 15 16 17 18 19 20 100" at bounding box center [331, 186] width 411 height 18
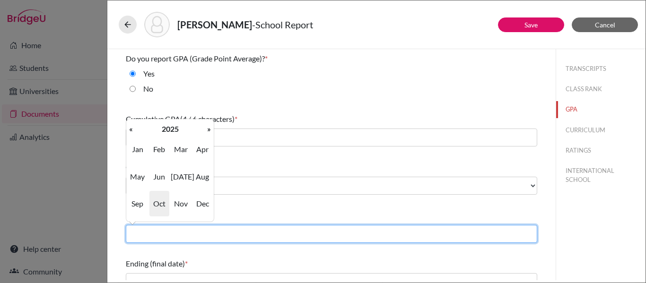
click at [144, 242] on input "text" at bounding box center [331, 234] width 411 height 18
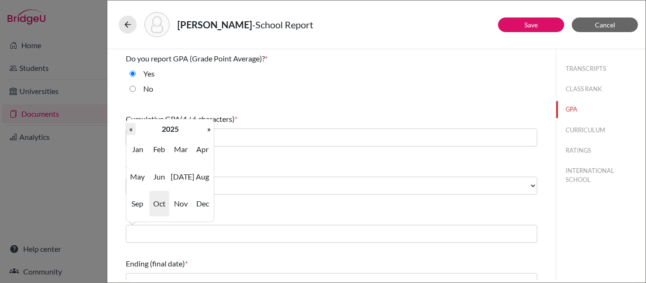
click at [128, 132] on th "«" at bounding box center [130, 129] width 9 height 12
click at [200, 179] on span "Aug" at bounding box center [202, 177] width 20 height 26
type input "08/2022"
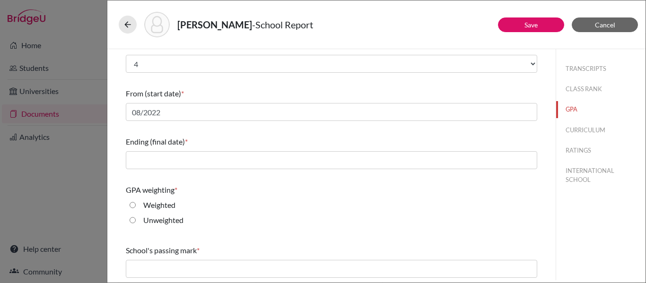
scroll to position [132, 0]
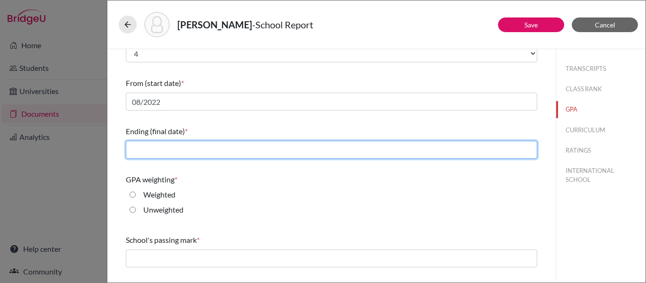
click at [164, 147] on input "text" at bounding box center [331, 150] width 411 height 18
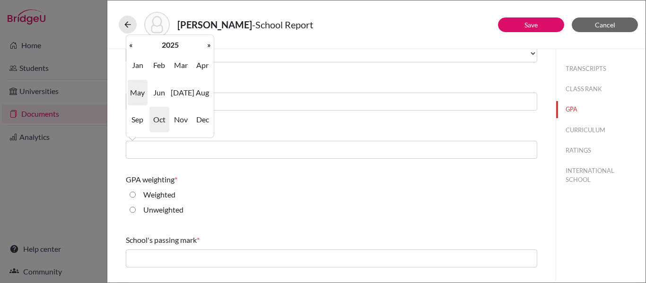
click at [139, 91] on span "May" at bounding box center [138, 93] width 20 height 26
type input "05/2025"
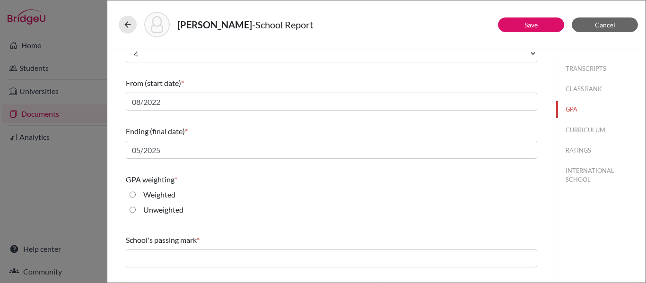
click at [132, 195] on input "Weighted" at bounding box center [133, 194] width 6 height 11
radio input "true"
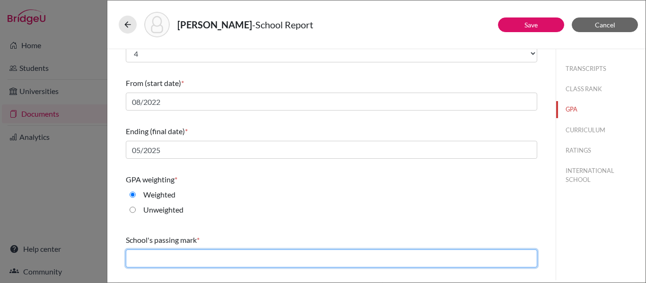
click at [148, 257] on input "text" at bounding box center [331, 259] width 411 height 18
type input "70"
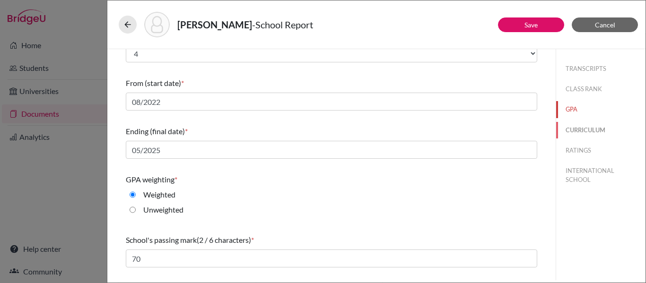
click at [584, 129] on button "CURRICULUM" at bounding box center [600, 130] width 89 height 17
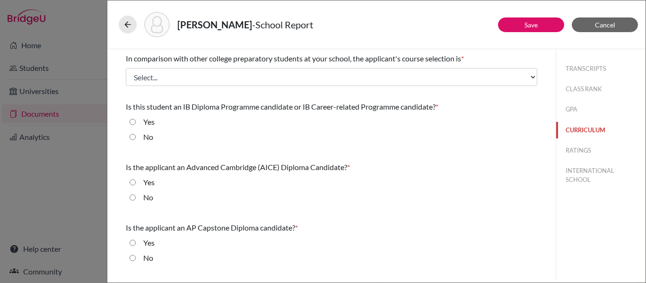
scroll to position [0, 0]
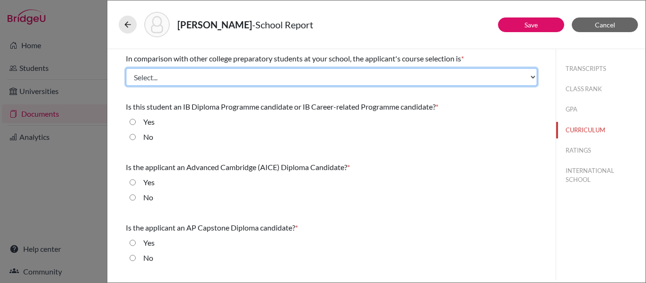
click at [471, 74] on select "Select... Less than demanding Average [PERSON_NAME] Very demanding Most demandi…" at bounding box center [331, 77] width 411 height 18
select select "4"
click at [126, 68] on select "Select... Less than demanding Average [PERSON_NAME] Very demanding Most demandi…" at bounding box center [331, 77] width 411 height 18
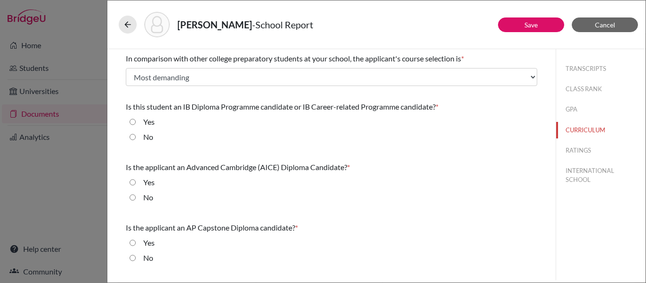
click at [133, 123] on input "Yes" at bounding box center [133, 121] width 6 height 11
radio input "true"
click at [133, 197] on input "No" at bounding box center [133, 197] width 6 height 11
radio input "true"
click at [131, 256] on input "No" at bounding box center [133, 258] width 6 height 11
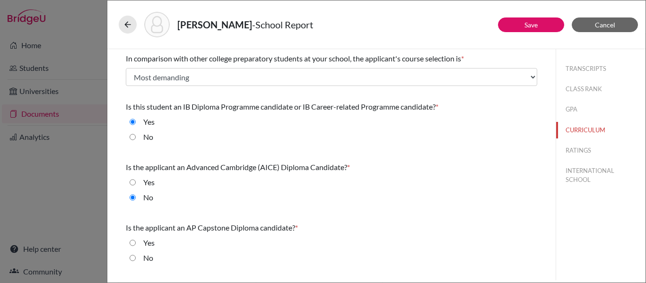
radio input "true"
click at [577, 150] on button "RATINGS" at bounding box center [600, 150] width 89 height 17
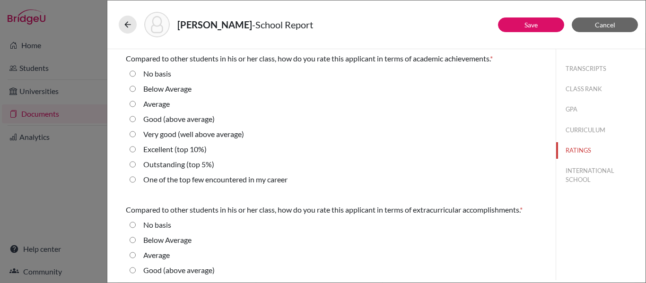
click at [133, 148] on 10\%\) "Excellent (top 10%)" at bounding box center [133, 149] width 6 height 11
radio 10\%\) "true"
click at [132, 134] on average\) "Very good (well above average)" at bounding box center [133, 134] width 6 height 11
radio average\) "true"
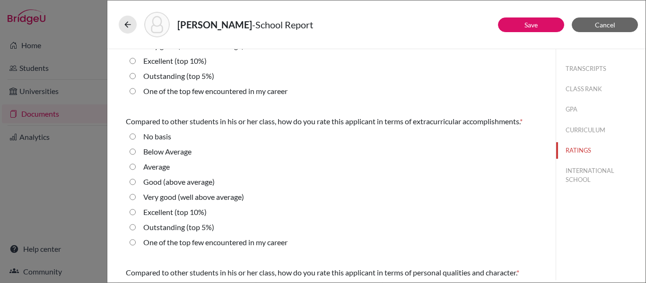
scroll to position [99, 0]
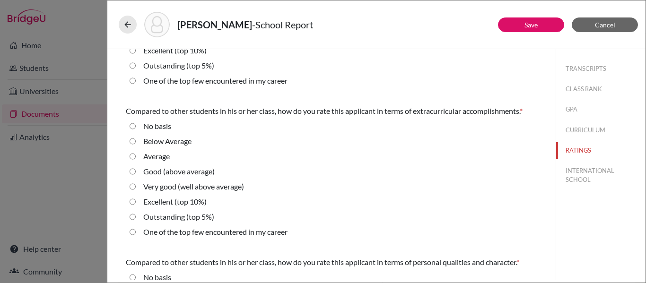
click at [133, 187] on average\) "Very good (well above average)" at bounding box center [133, 186] width 6 height 11
radio average\) "true"
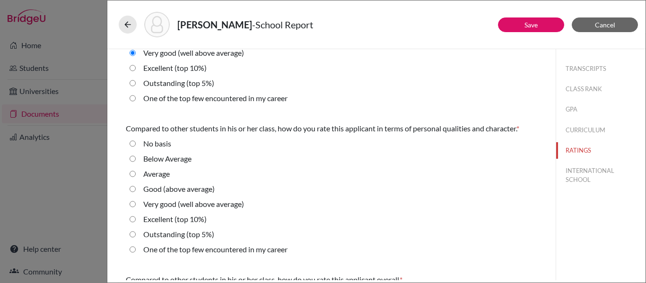
scroll to position [238, 0]
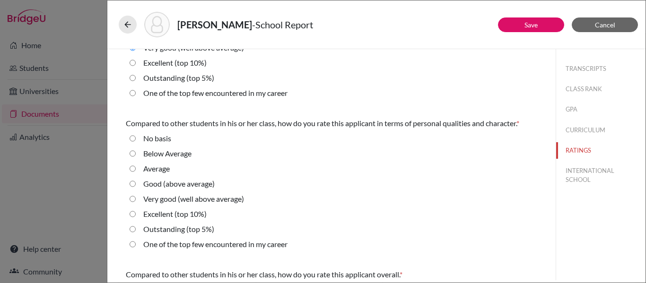
click at [133, 199] on average\) "Very good (well above average)" at bounding box center [133, 198] width 6 height 11
radio average\) "true"
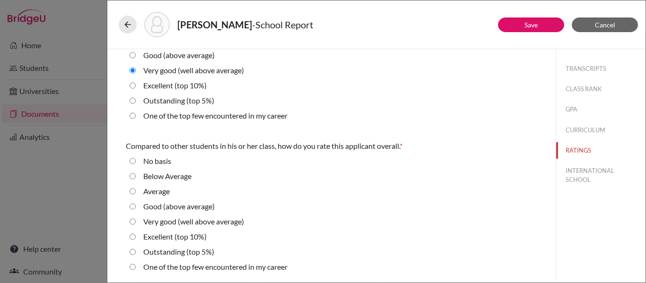
scroll to position [366, 0]
click at [133, 223] on average\) "Very good (well above average)" at bounding box center [133, 222] width 6 height 11
radio average\) "true"
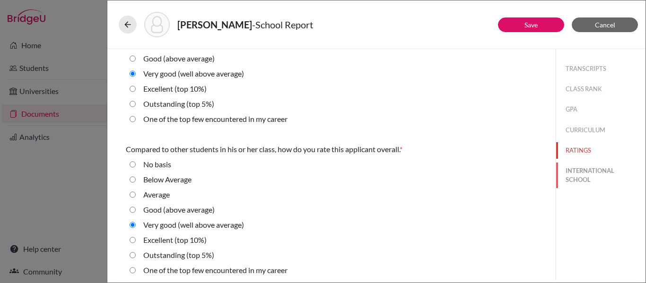
click at [578, 168] on button "INTERNATIONAL SCHOOL" at bounding box center [600, 176] width 89 height 26
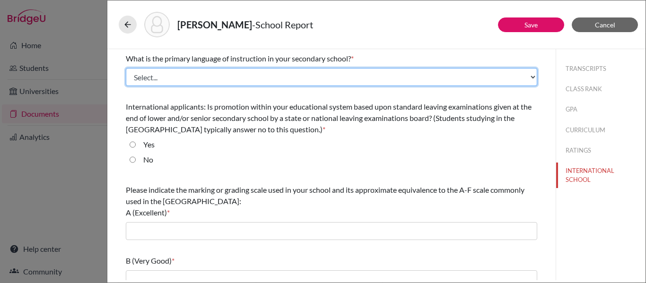
click at [297, 77] on select "Select... Albanian Arabic Armenian Assamese Azerbaijani Belarusian Bengali Bulg…" at bounding box center [331, 77] width 411 height 18
select select "14"
click at [126, 68] on select "Select... Albanian Arabic Armenian Assamese Azerbaijani Belarusian Bengali Bulg…" at bounding box center [331, 77] width 411 height 18
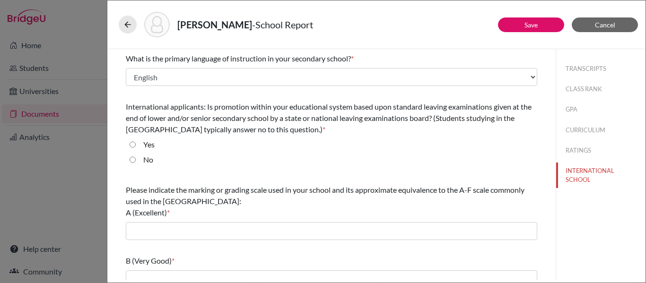
click at [132, 160] on input "No" at bounding box center [133, 159] width 6 height 11
radio input "true"
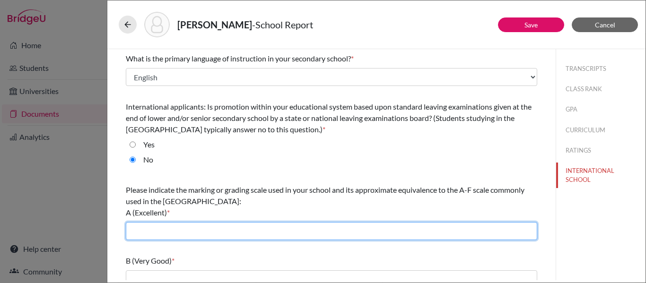
click at [147, 233] on input "text" at bounding box center [331, 231] width 411 height 18
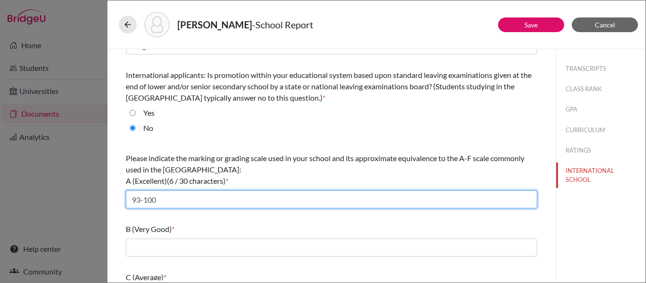
scroll to position [34, 0]
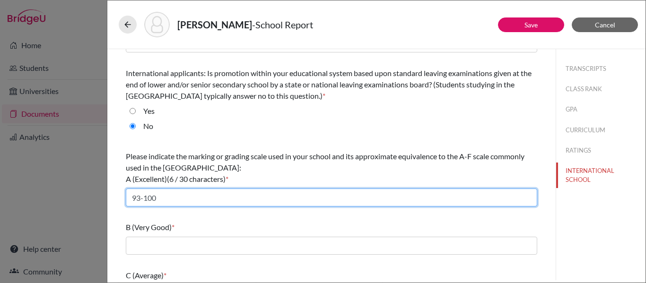
type input "93-100"
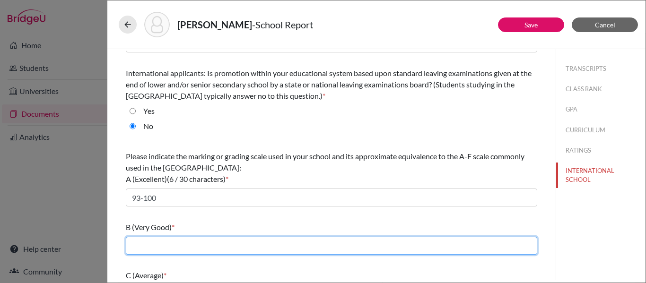
click at [143, 245] on input "text" at bounding box center [331, 246] width 411 height 18
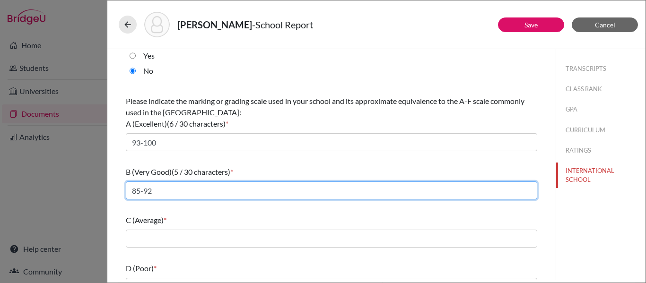
scroll to position [92, 0]
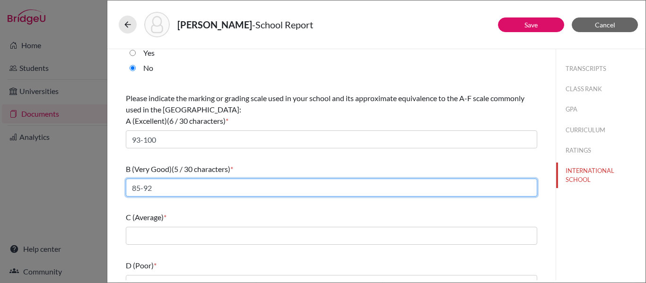
type input "85-92"
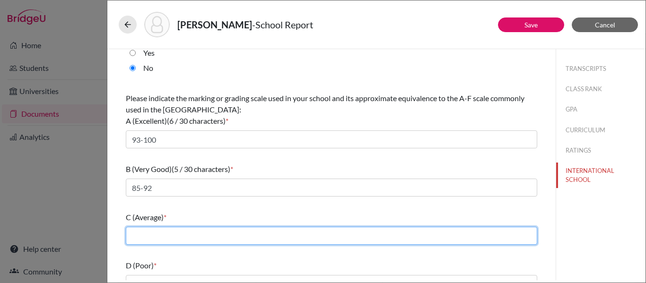
click at [141, 238] on input "text" at bounding box center [331, 236] width 411 height 18
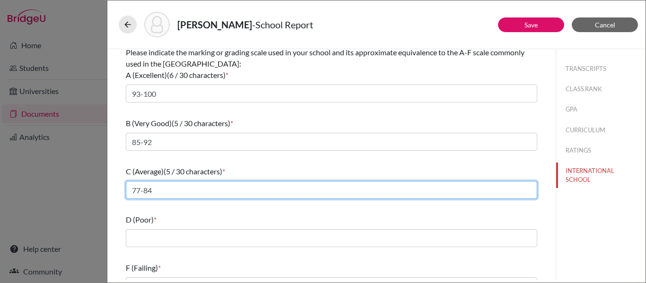
scroll to position [139, 0]
type input "77-84"
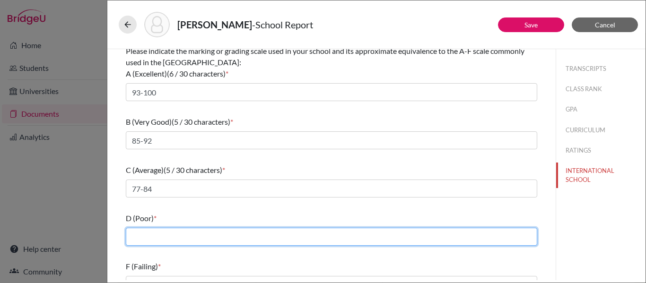
click at [139, 235] on input "text" at bounding box center [331, 237] width 411 height 18
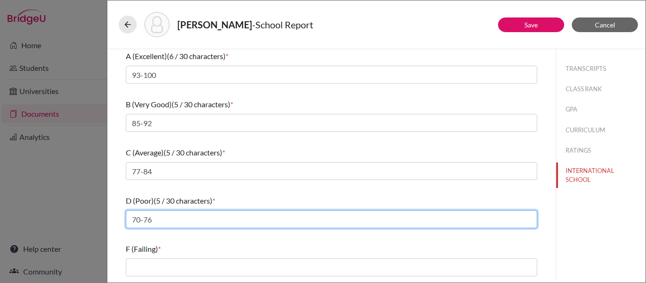
type input "70-76"
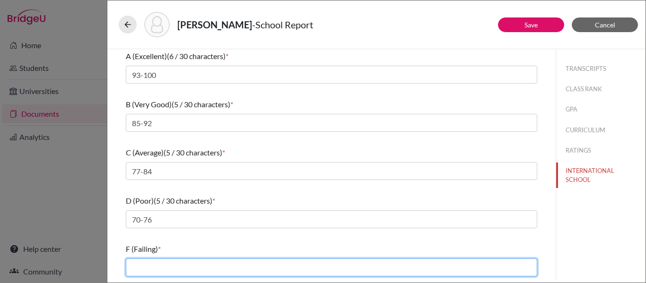
click at [157, 271] on input "text" at bounding box center [331, 268] width 411 height 18
type input "0-69"
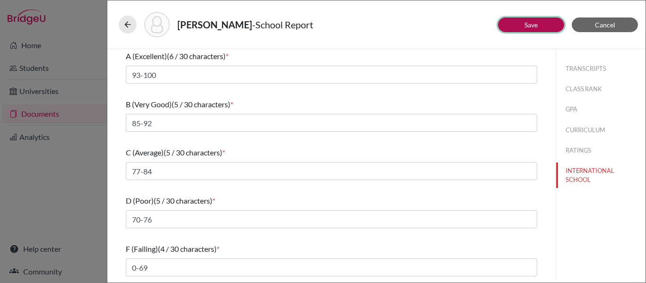
click at [534, 26] on link "Save" at bounding box center [530, 25] width 13 height 8
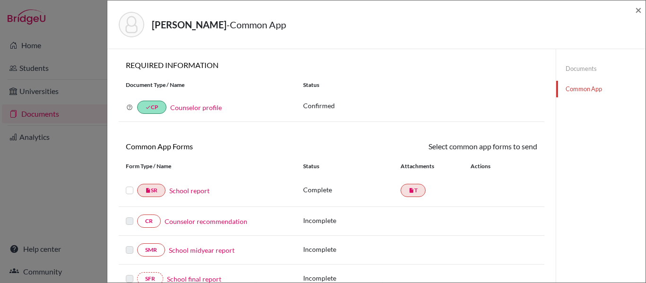
click at [129, 185] on label at bounding box center [130, 185] width 8 height 0
click at [0, 0] on input "checkbox" at bounding box center [0, 0] width 0 height 0
click at [521, 150] on link "Send" at bounding box center [517, 148] width 39 height 15
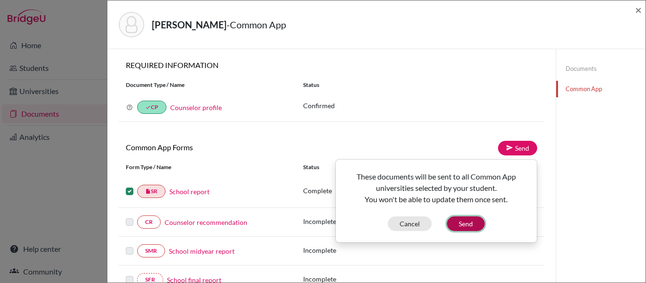
click at [467, 225] on button "Send" at bounding box center [466, 224] width 38 height 15
